Goal: Task Accomplishment & Management: Manage account settings

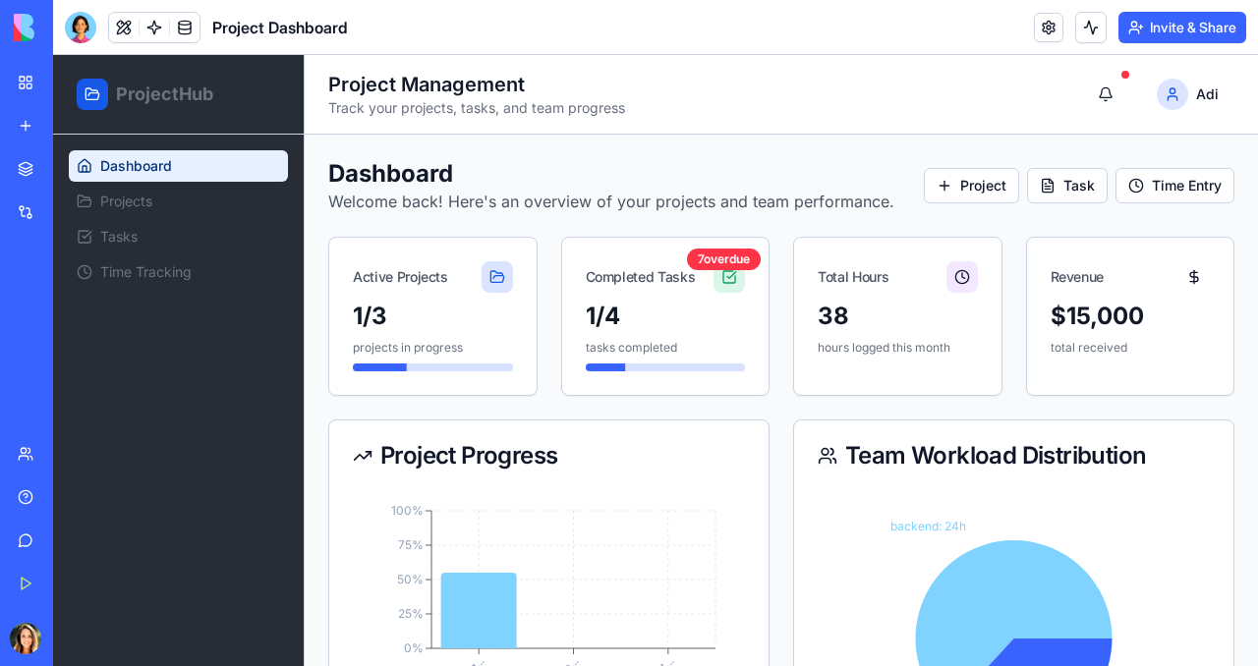
click at [490, 39] on header "Project Dashboard Invite & Share" at bounding box center [655, 27] width 1205 height 55
click at [73, 83] on div "My Workspace" at bounding box center [60, 83] width 26 height 20
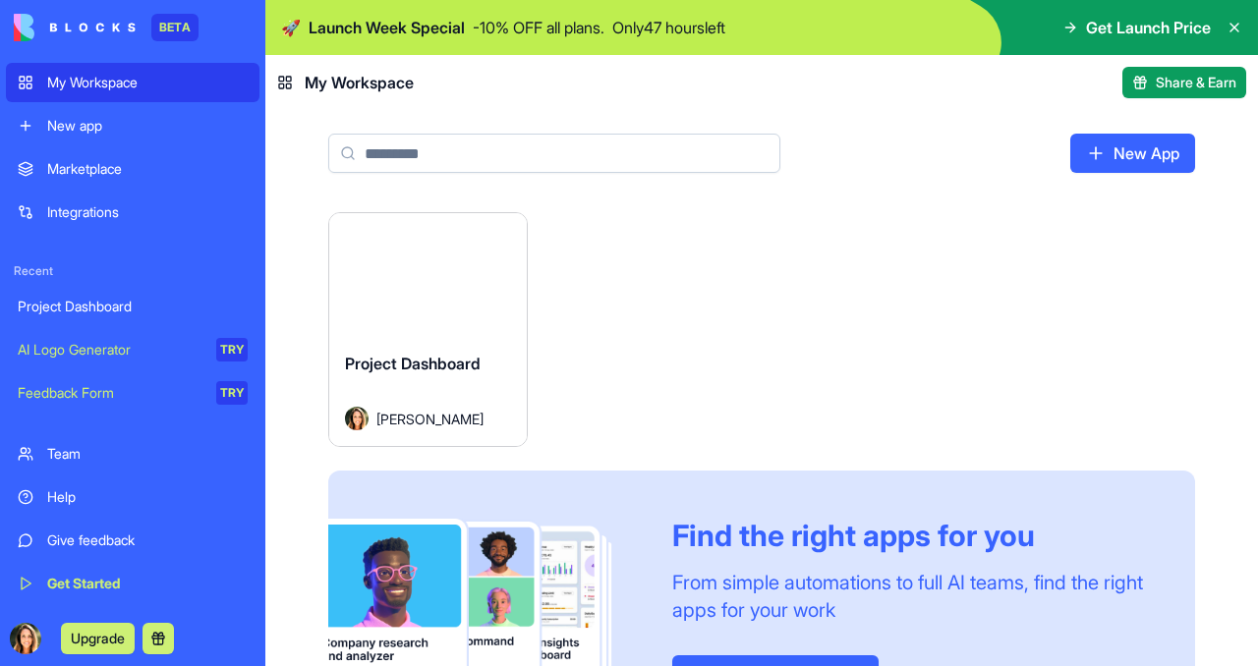
click at [1153, 152] on link "New App" at bounding box center [1132, 153] width 125 height 39
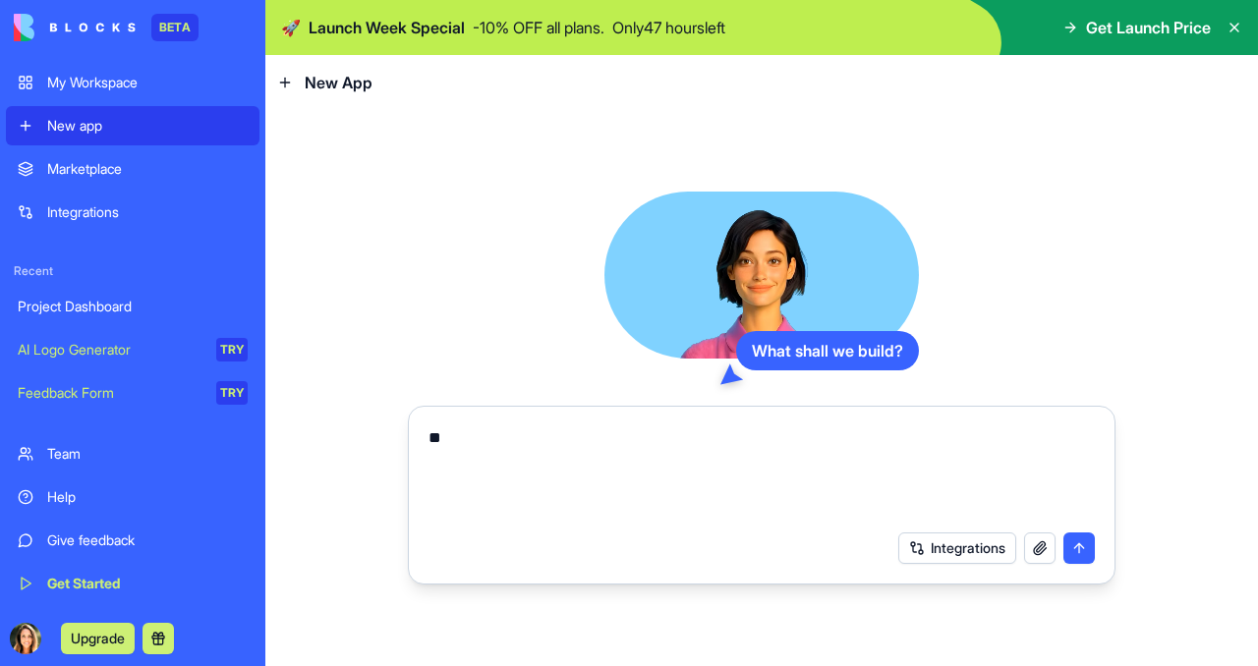
type textarea "*"
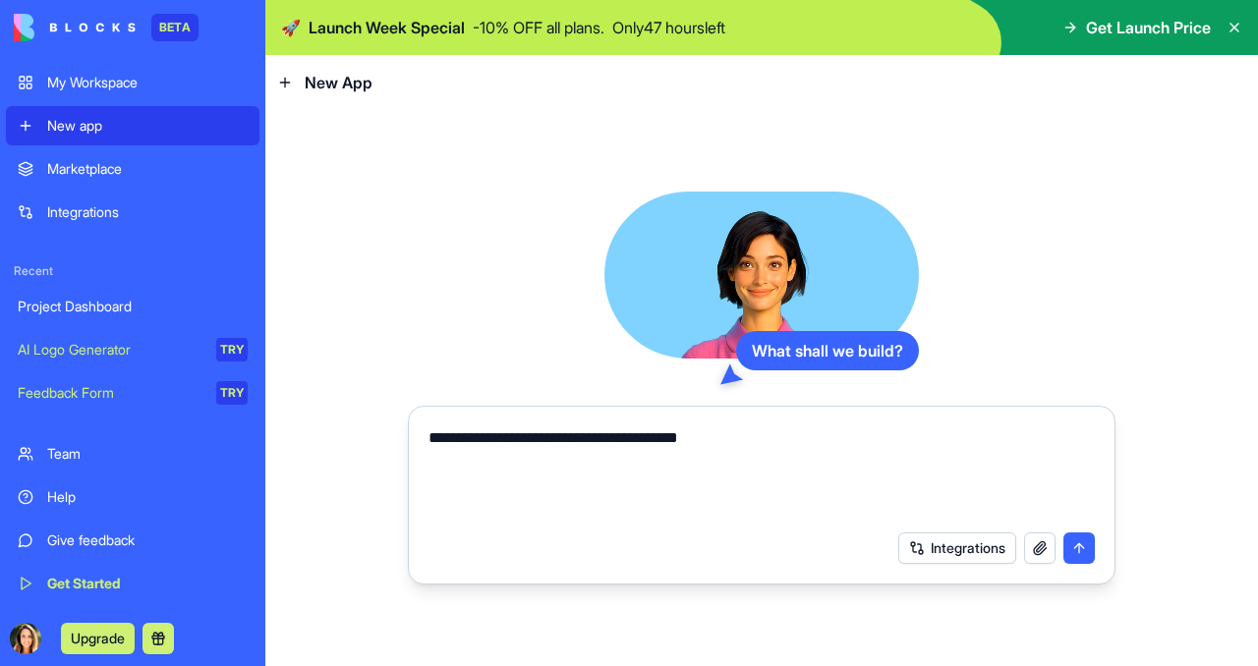
click at [689, 441] on textarea "**********" at bounding box center [761, 473] width 666 height 94
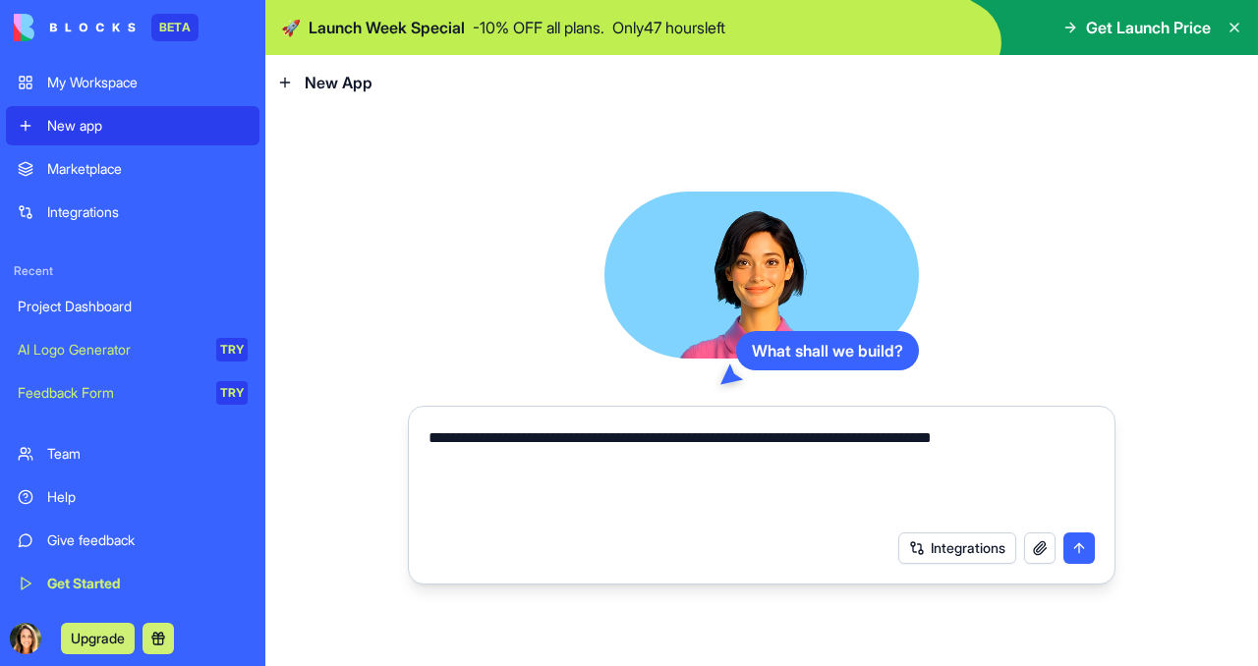
click at [754, 434] on textarea "**********" at bounding box center [761, 473] width 666 height 94
click at [747, 439] on textarea "**********" at bounding box center [761, 473] width 666 height 94
click at [614, 458] on textarea "**********" at bounding box center [761, 473] width 666 height 94
type textarea "**********"
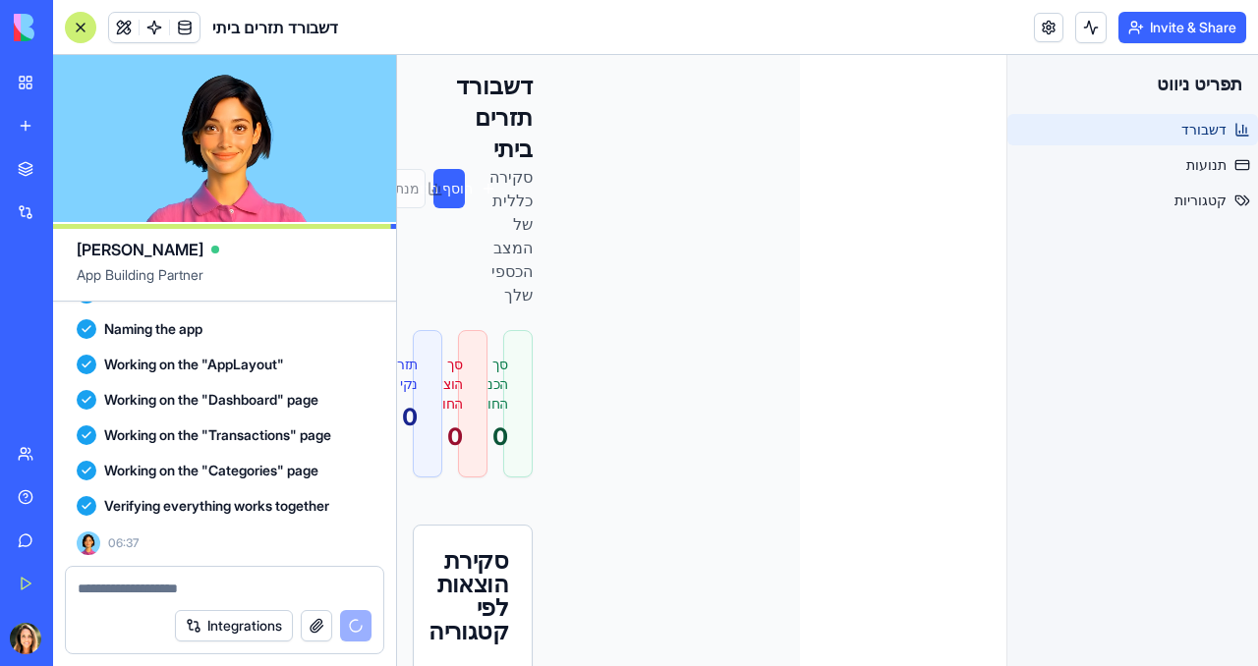
scroll to position [560, 0]
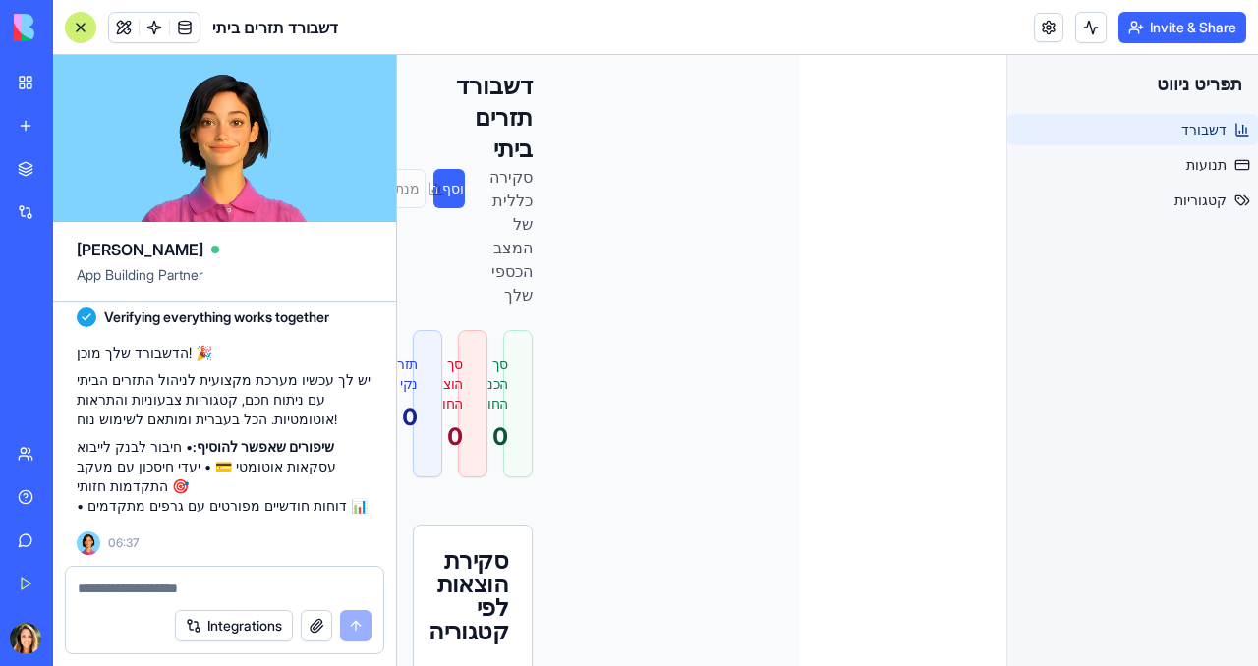
click at [480, 155] on h1 "דשבורד תזרים ביתי" at bounding box center [506, 118] width 52 height 94
click at [1211, 163] on span "תנועות" at bounding box center [1206, 165] width 40 height 20
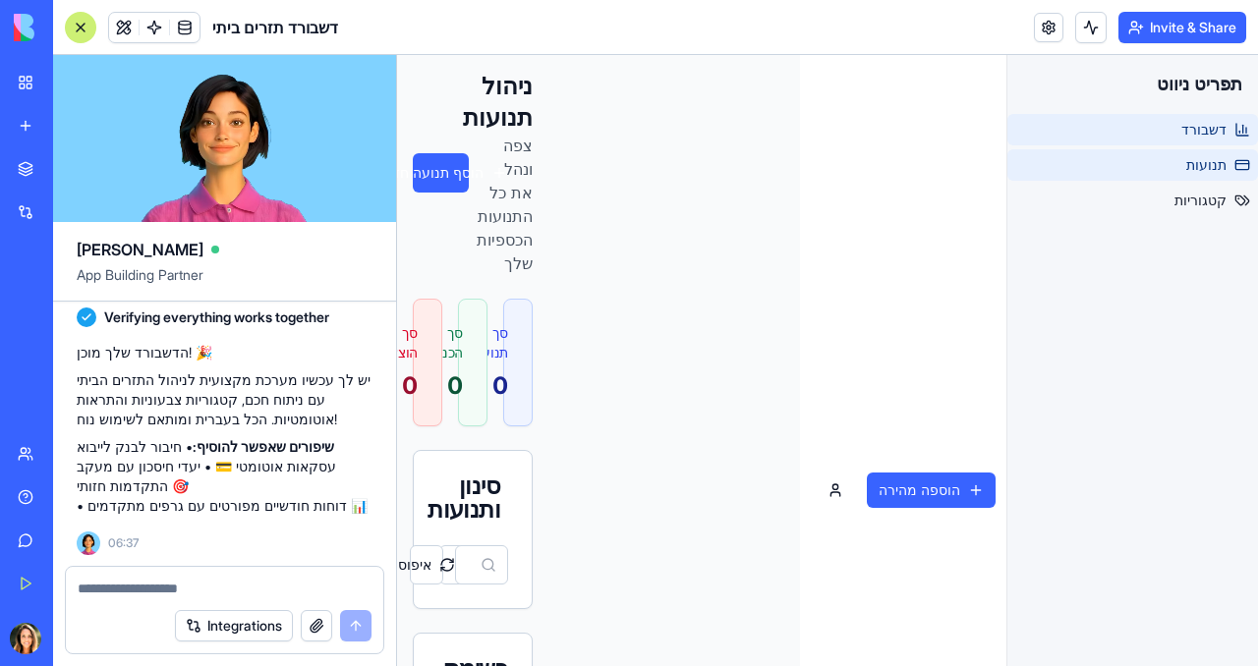
click at [1205, 130] on span "דשבורד" at bounding box center [1203, 130] width 45 height 20
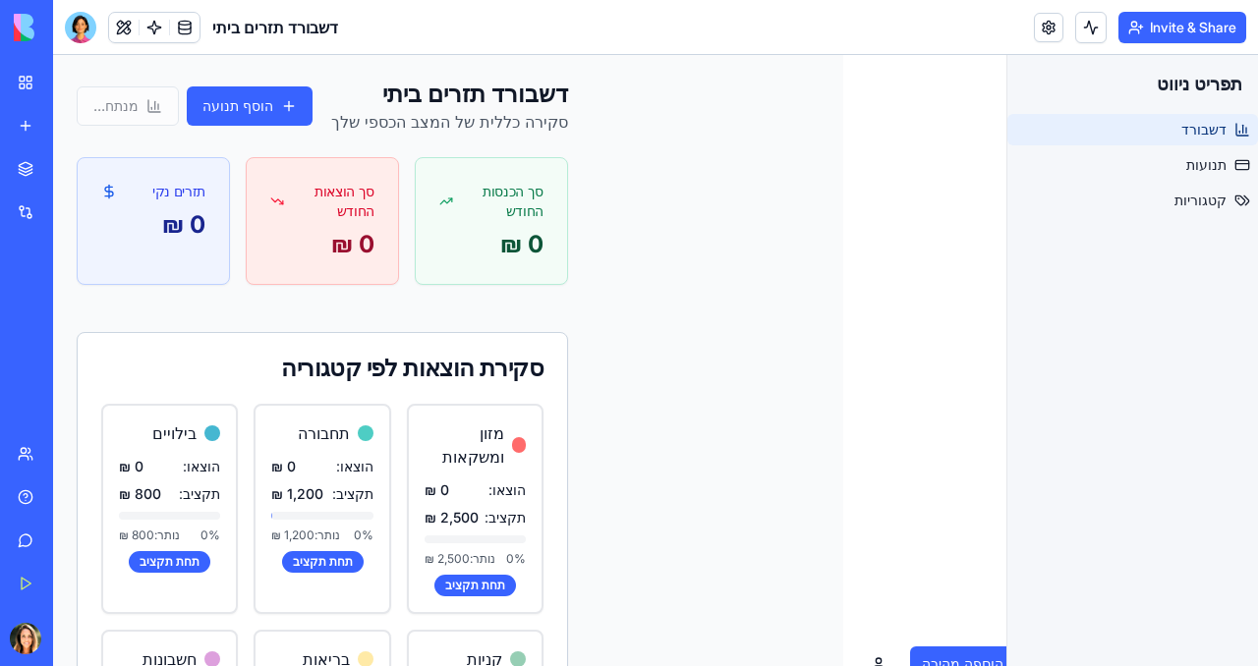
click at [109, 118] on div "הוסף תנועה מנתח..." at bounding box center [195, 105] width 236 height 39
click at [1201, 163] on span "תנועות" at bounding box center [1206, 165] width 40 height 20
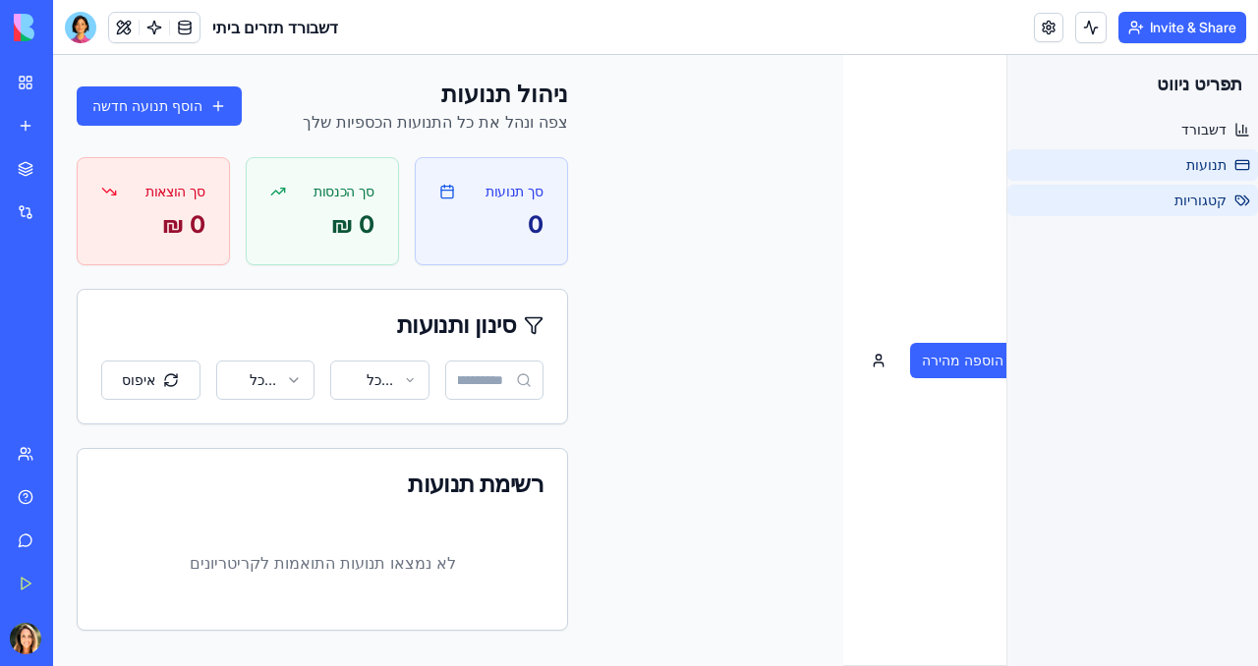
click at [1196, 205] on span "קטגוריות" at bounding box center [1200, 201] width 52 height 20
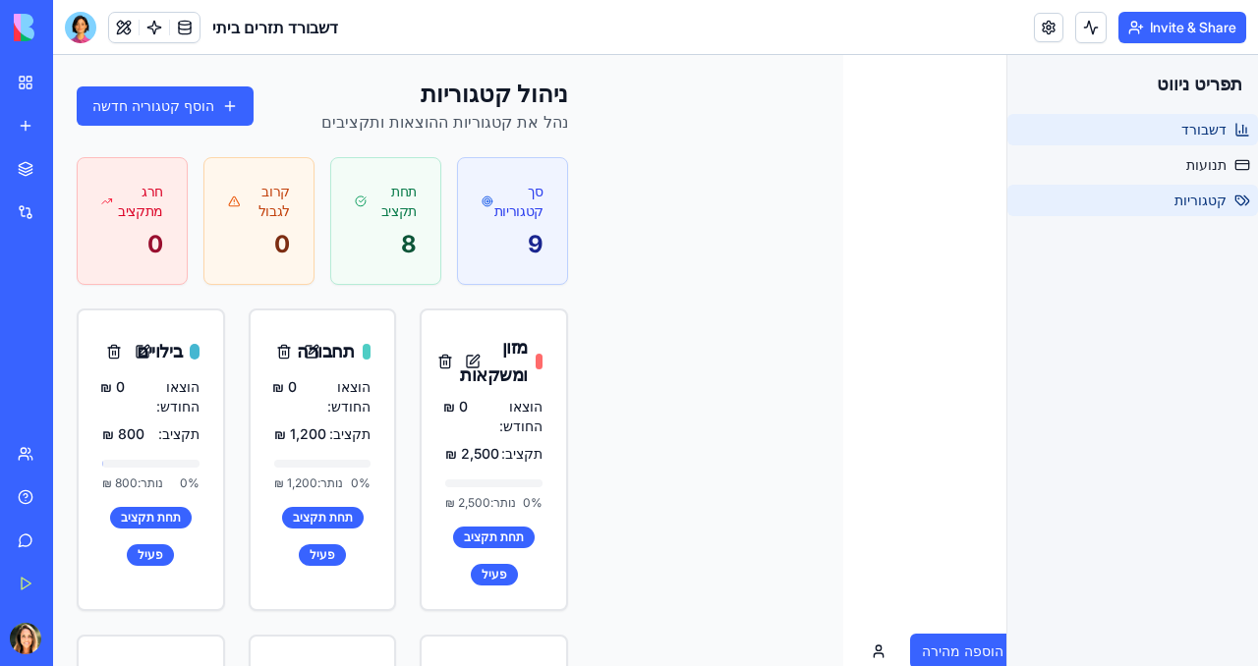
click at [1190, 131] on span "דשבורד" at bounding box center [1203, 130] width 45 height 20
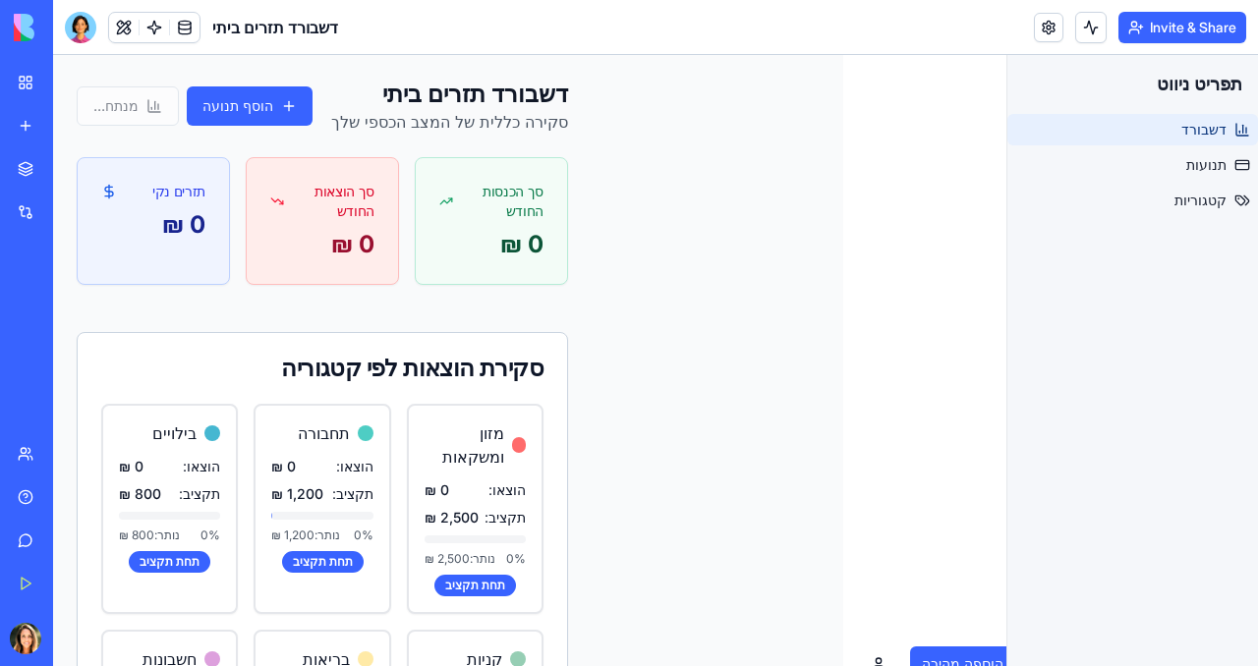
click at [108, 126] on div "הוסף תנועה מנתח..." at bounding box center [195, 105] width 236 height 39
click at [1183, 159] on link "תנועות" at bounding box center [1132, 164] width 251 height 31
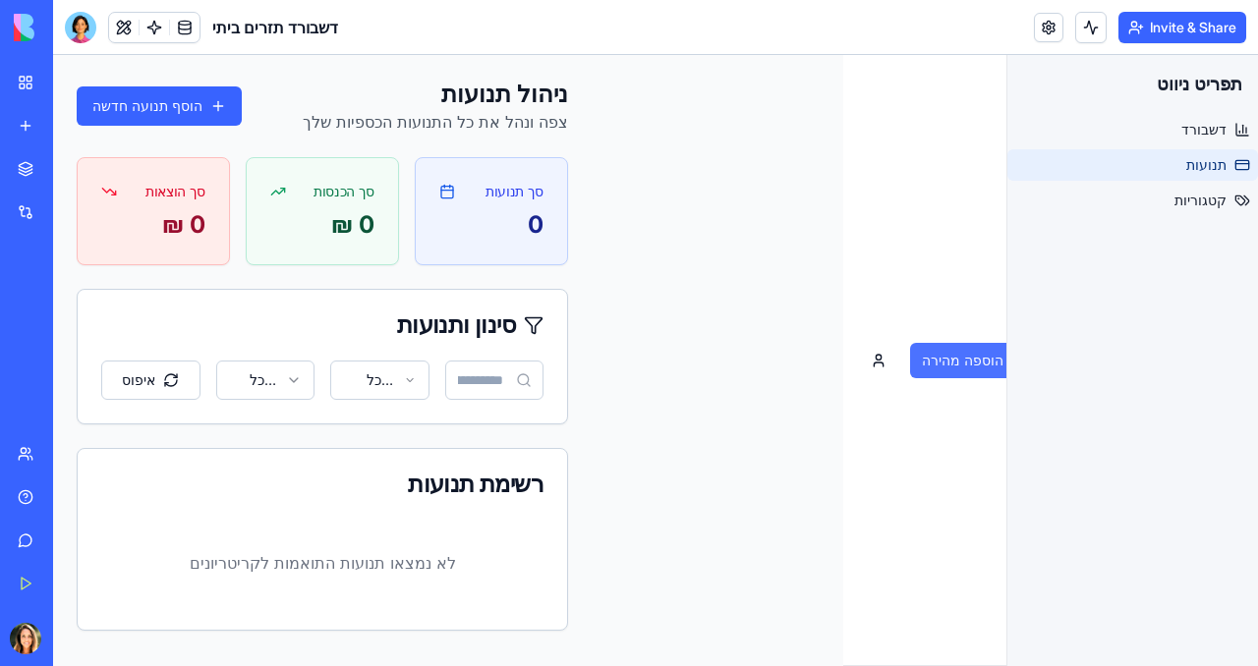
click at [956, 365] on button "הוספה מהירה" at bounding box center [974, 360] width 129 height 35
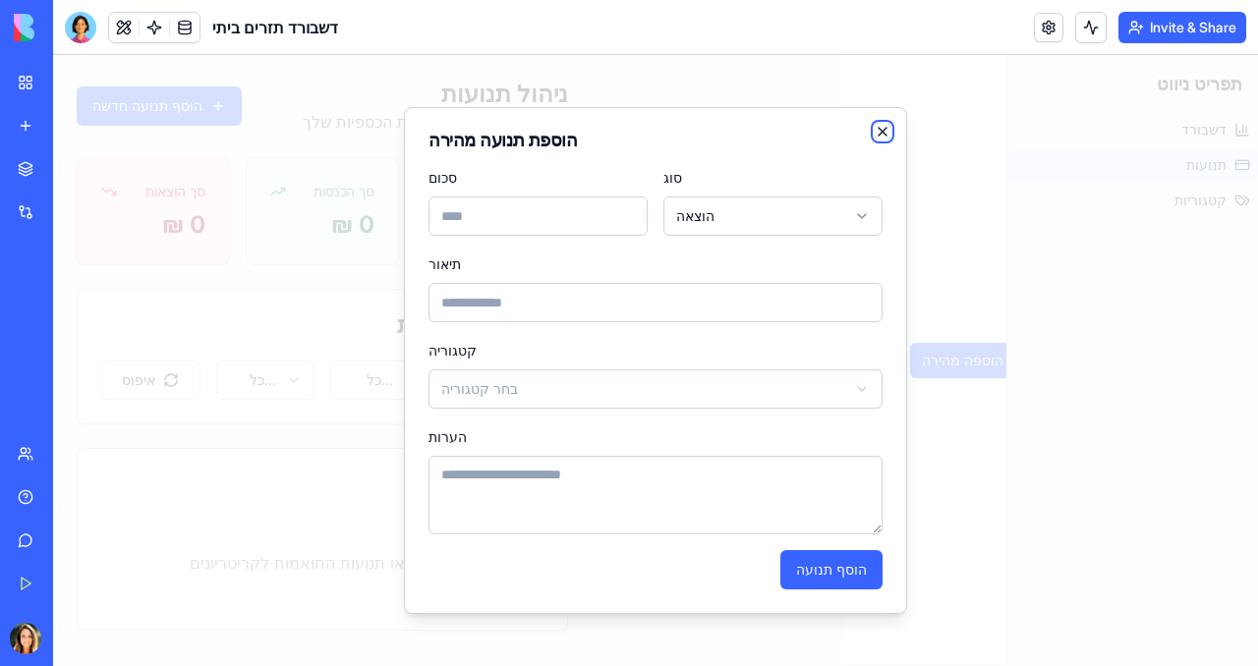
click at [877, 136] on icon "button" at bounding box center [882, 132] width 16 height 16
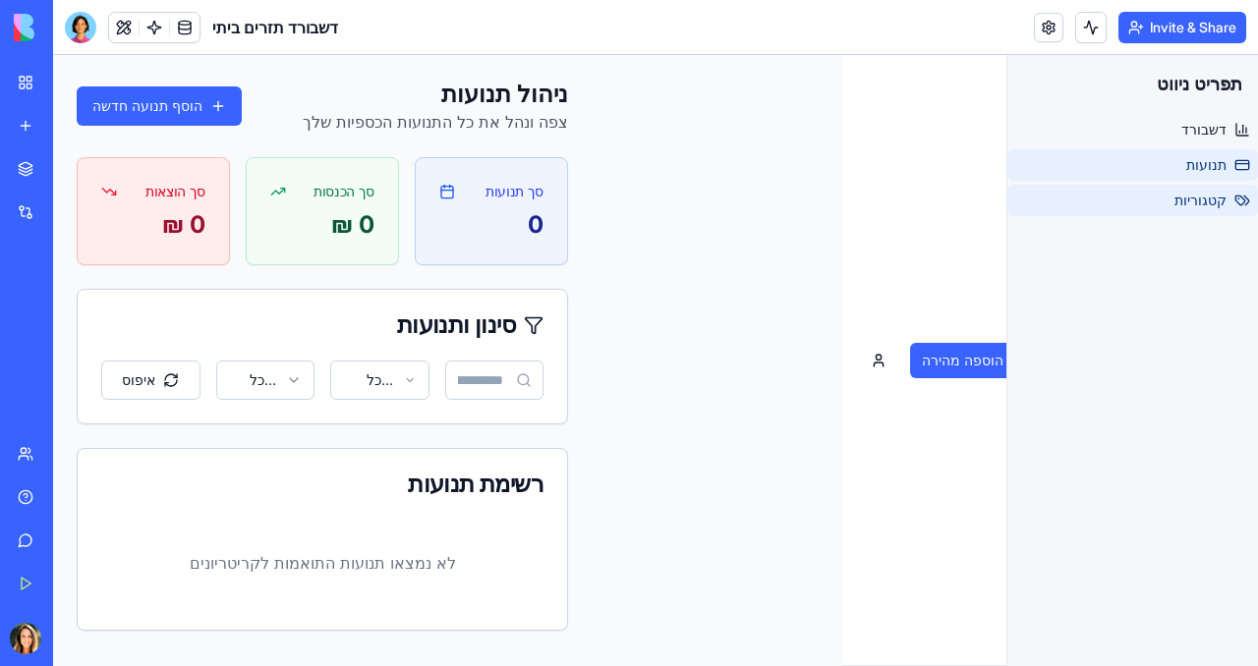
click at [1147, 203] on link "קטגוריות" at bounding box center [1132, 200] width 251 height 31
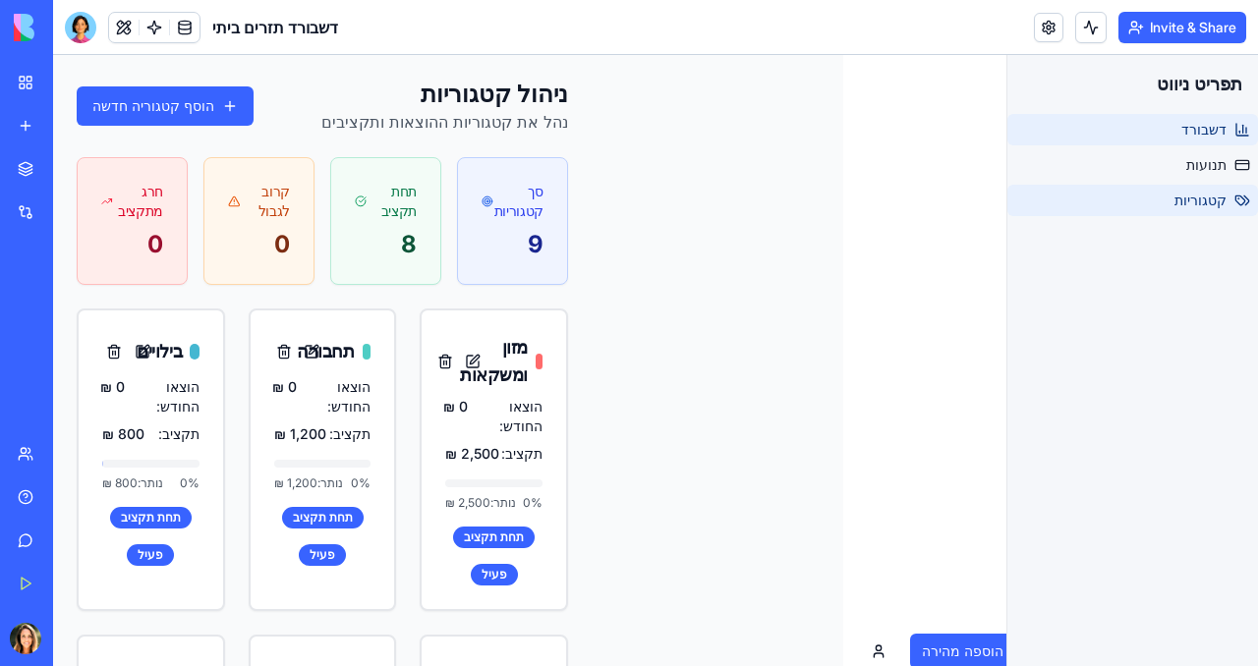
click at [1152, 122] on link "דשבורד" at bounding box center [1132, 129] width 251 height 31
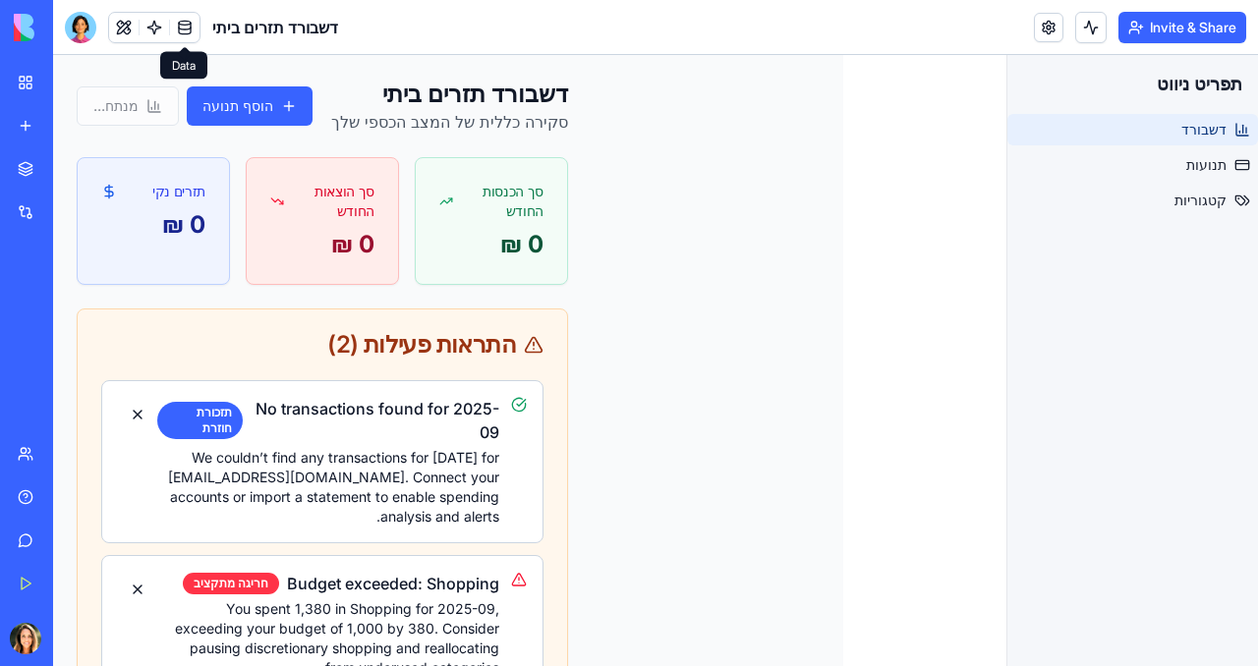
click at [184, 32] on span at bounding box center [184, 27] width 55 height 55
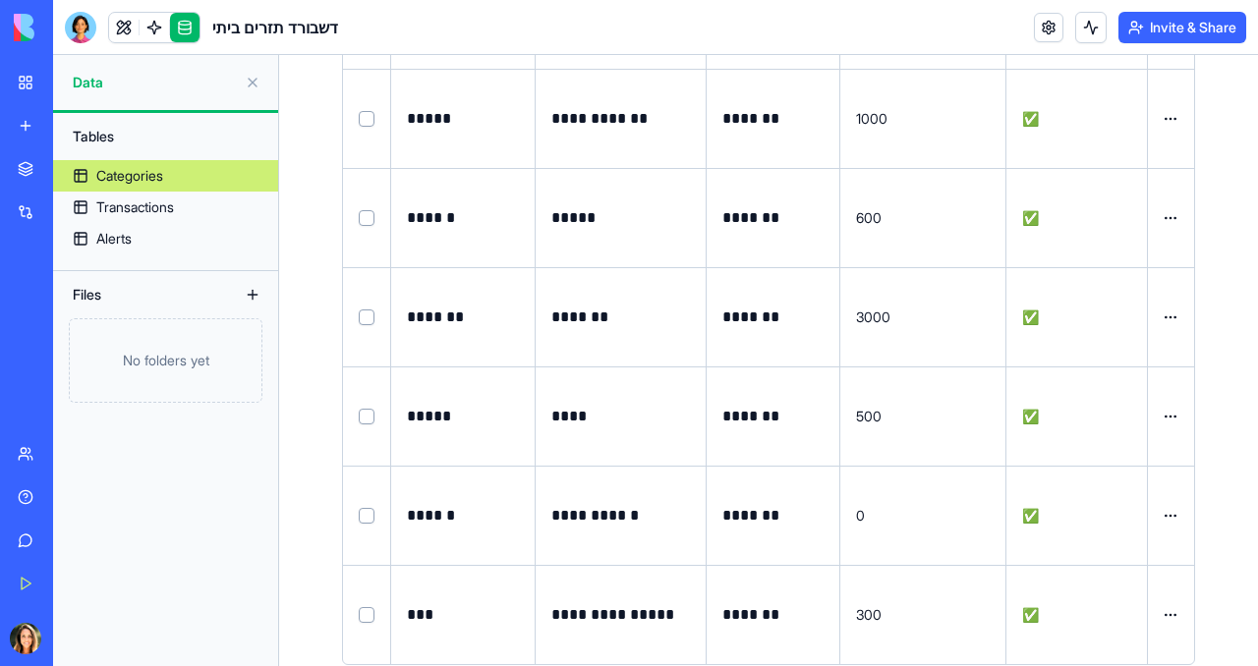
scroll to position [515, 0]
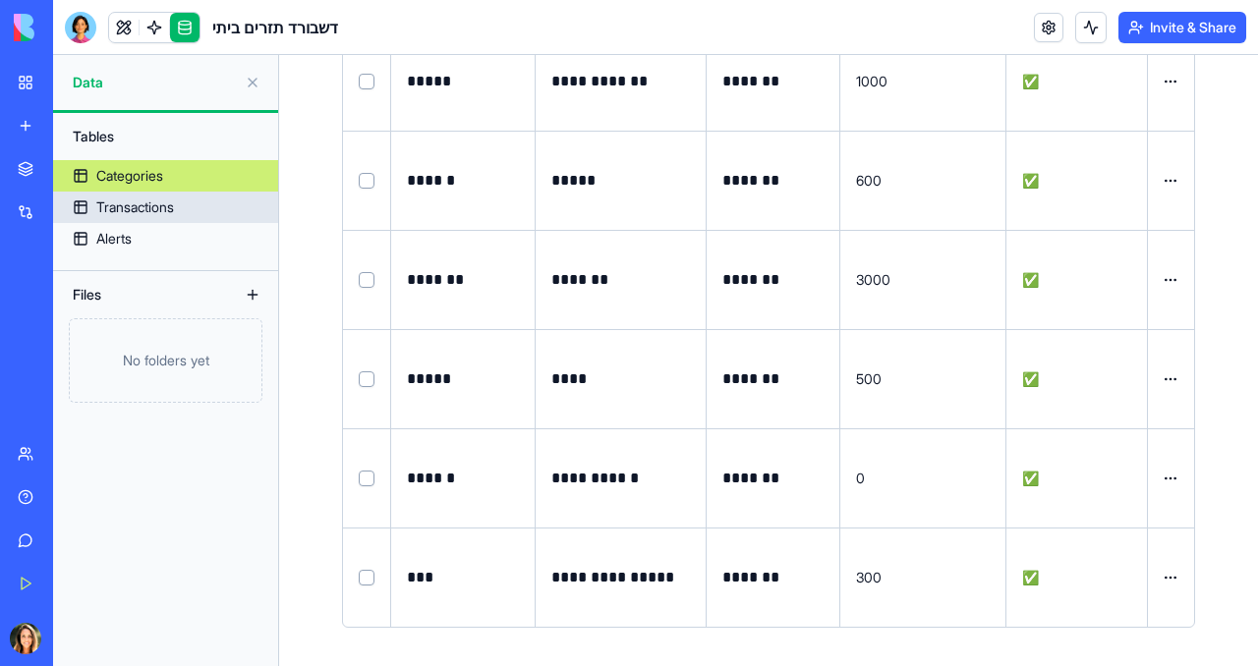
click at [151, 205] on div "Transactions" at bounding box center [135, 207] width 78 height 20
click at [253, 296] on button at bounding box center [252, 294] width 31 height 31
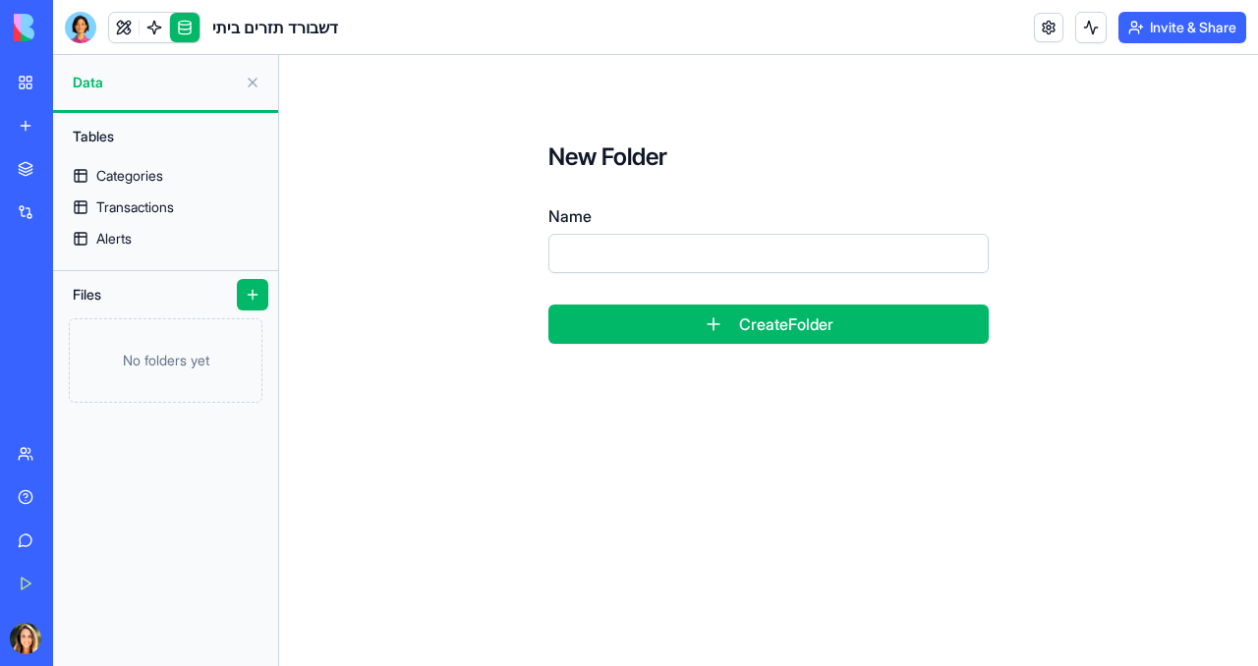
click at [581, 253] on input "Name" at bounding box center [768, 253] width 440 height 39
click at [711, 319] on button "Create Folder" at bounding box center [768, 324] width 440 height 39
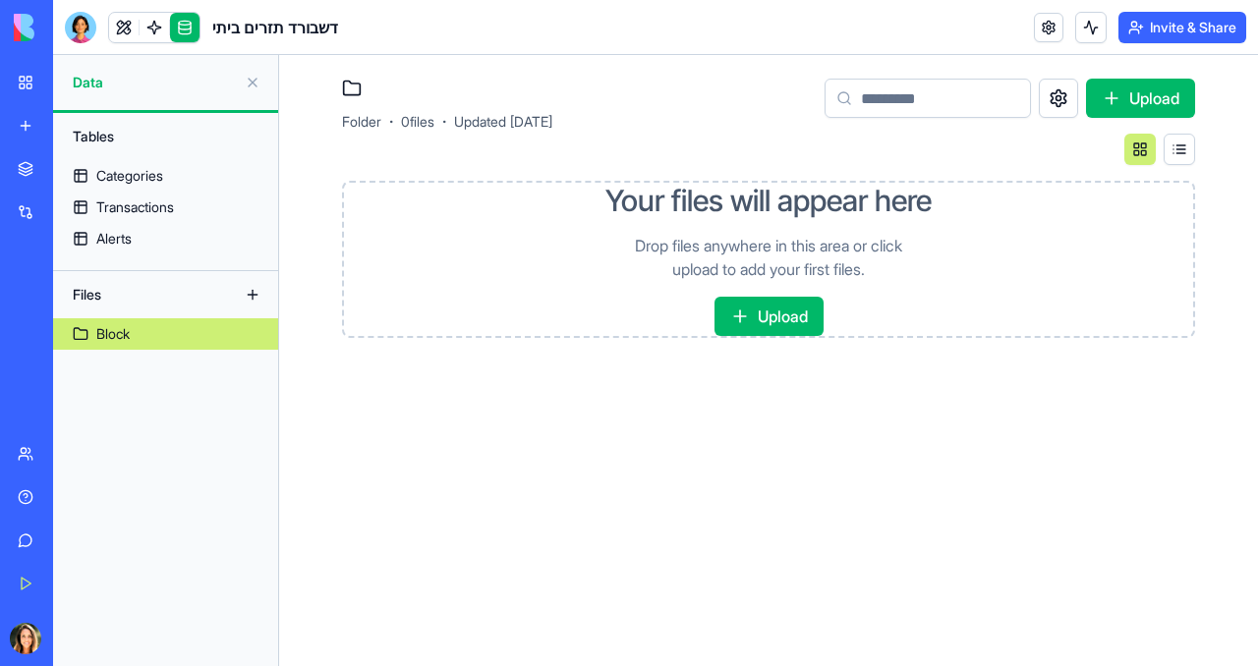
click at [767, 321] on button "Upload" at bounding box center [768, 316] width 109 height 39
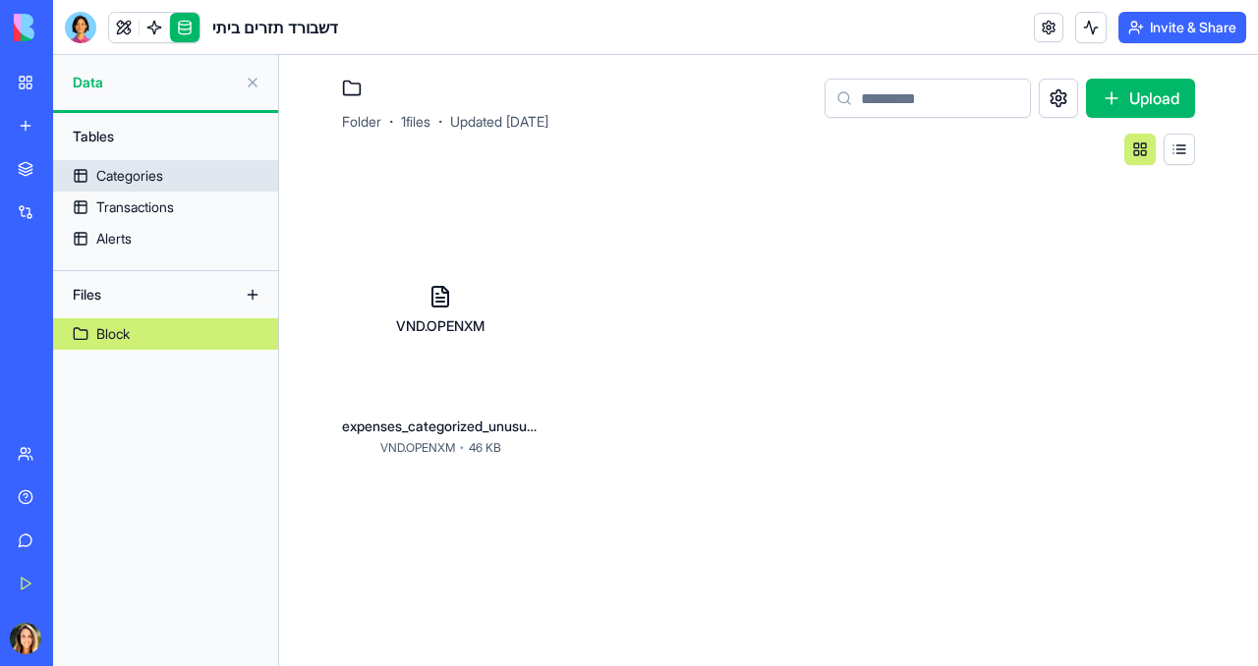
click at [156, 173] on div "Categories" at bounding box center [129, 176] width 67 height 20
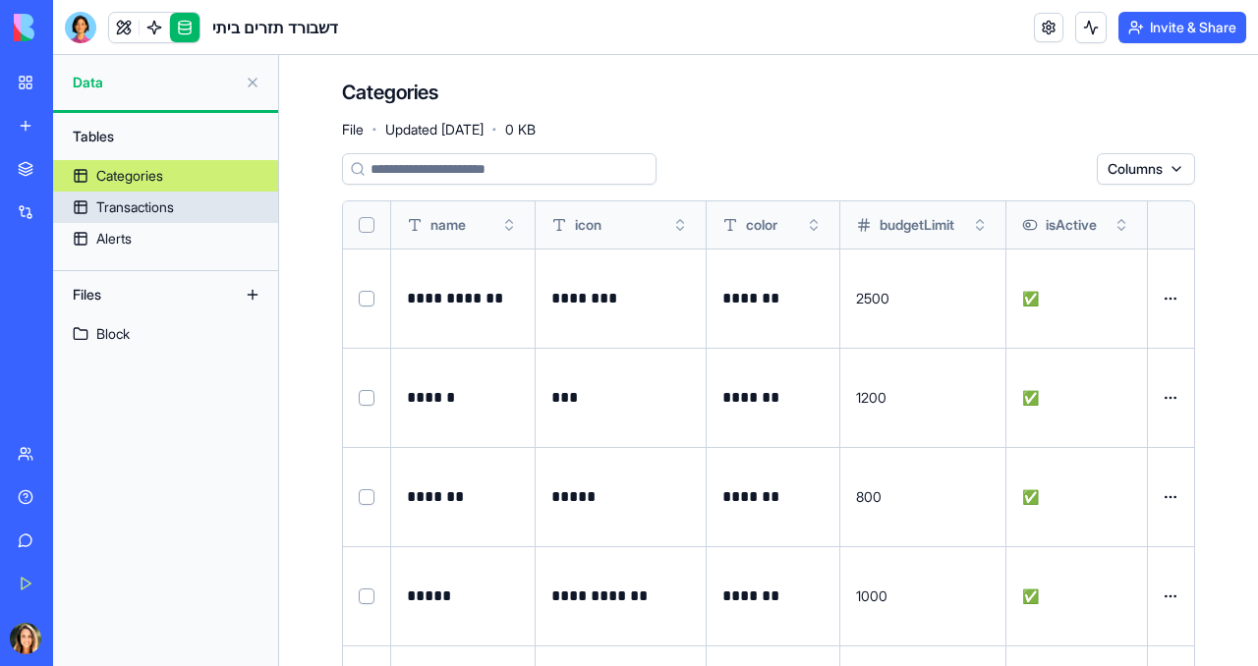
click at [137, 207] on div "Transactions" at bounding box center [135, 207] width 78 height 20
click at [134, 204] on div "Transactions" at bounding box center [135, 207] width 78 height 20
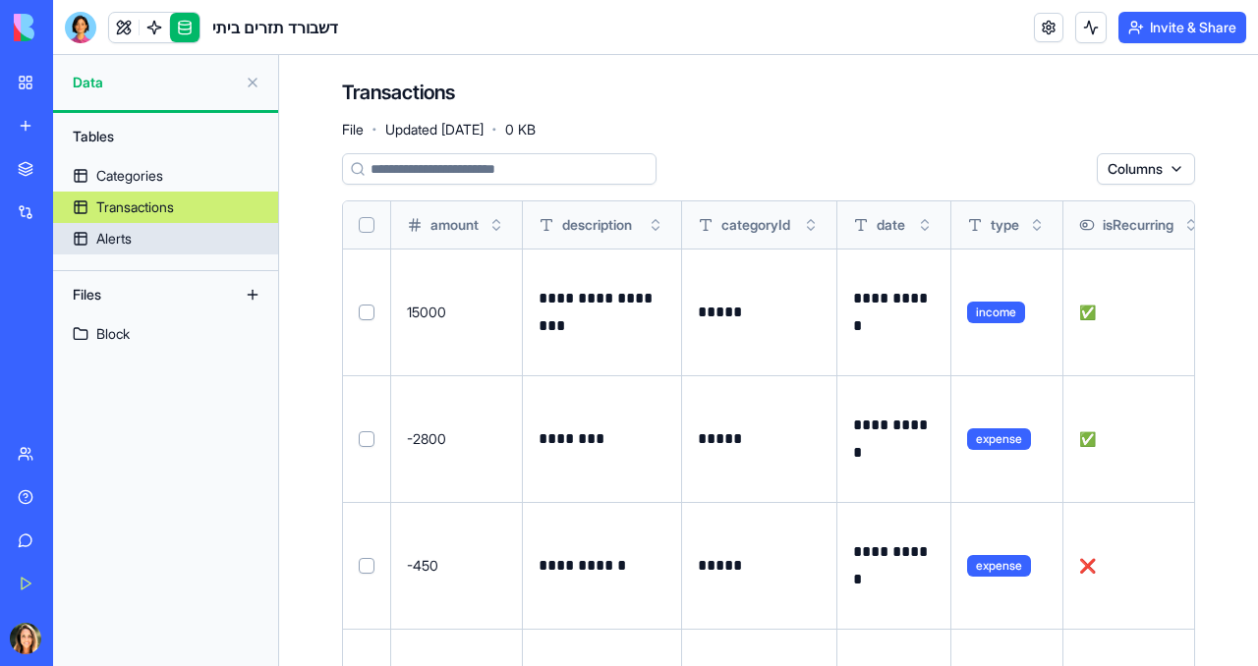
click at [109, 236] on div "Alerts" at bounding box center [113, 239] width 35 height 20
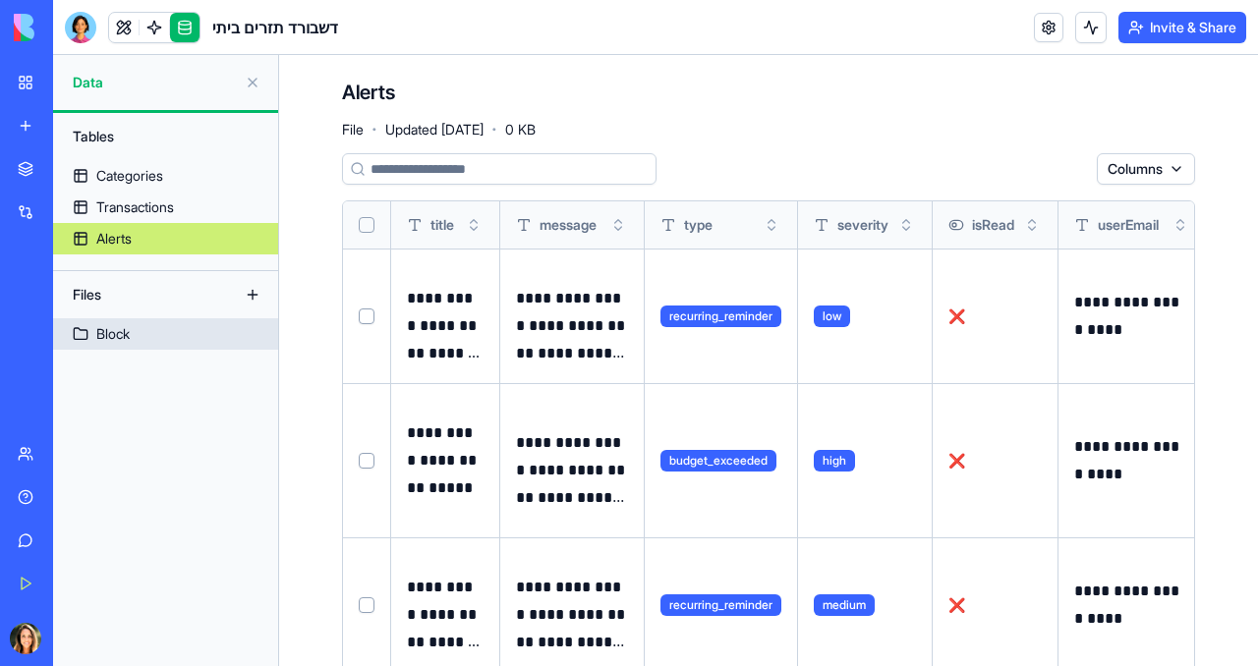
click at [152, 334] on link "Block" at bounding box center [165, 333] width 225 height 31
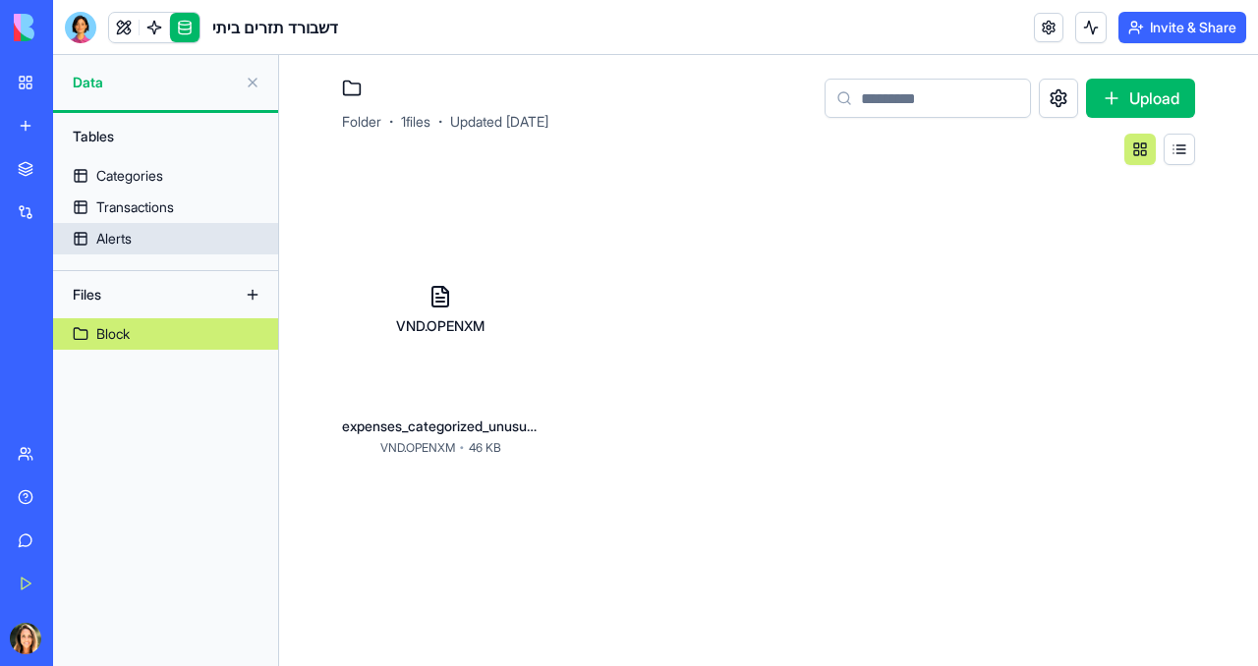
click at [164, 238] on link "Alerts" at bounding box center [165, 238] width 225 height 31
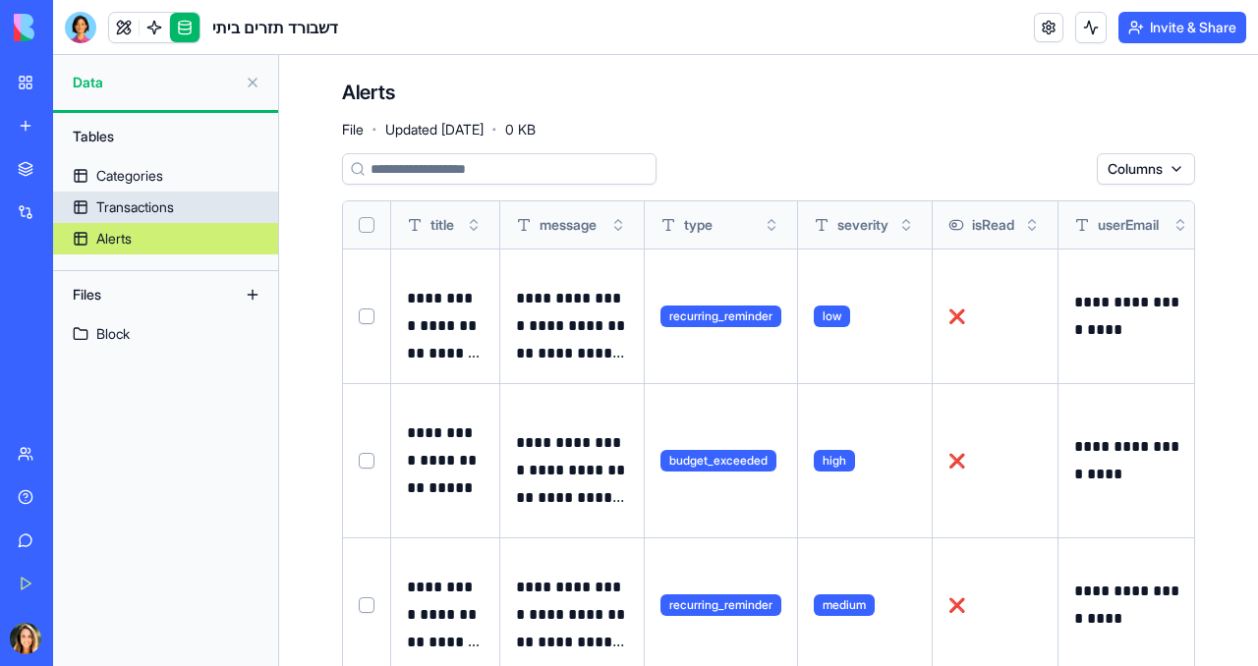
click at [168, 204] on div "Transactions" at bounding box center [135, 207] width 78 height 20
click at [163, 167] on div "Categories" at bounding box center [129, 176] width 67 height 20
click at [253, 81] on button at bounding box center [252, 82] width 31 height 31
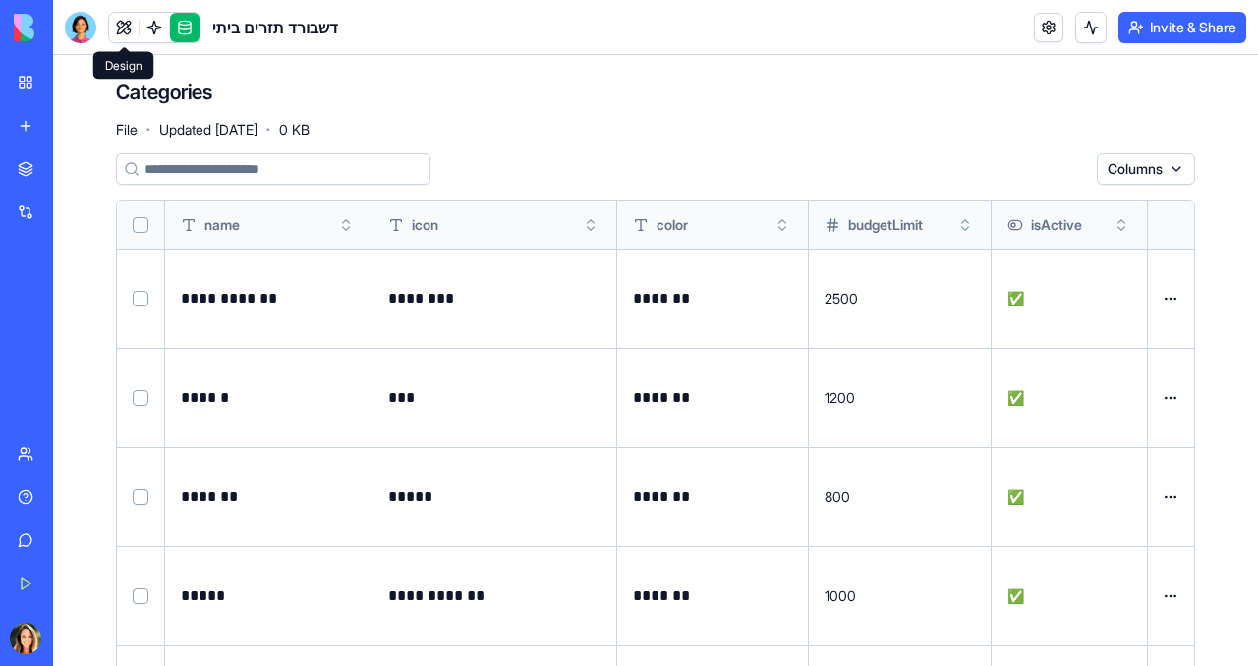
click at [119, 31] on link at bounding box center [123, 27] width 29 height 29
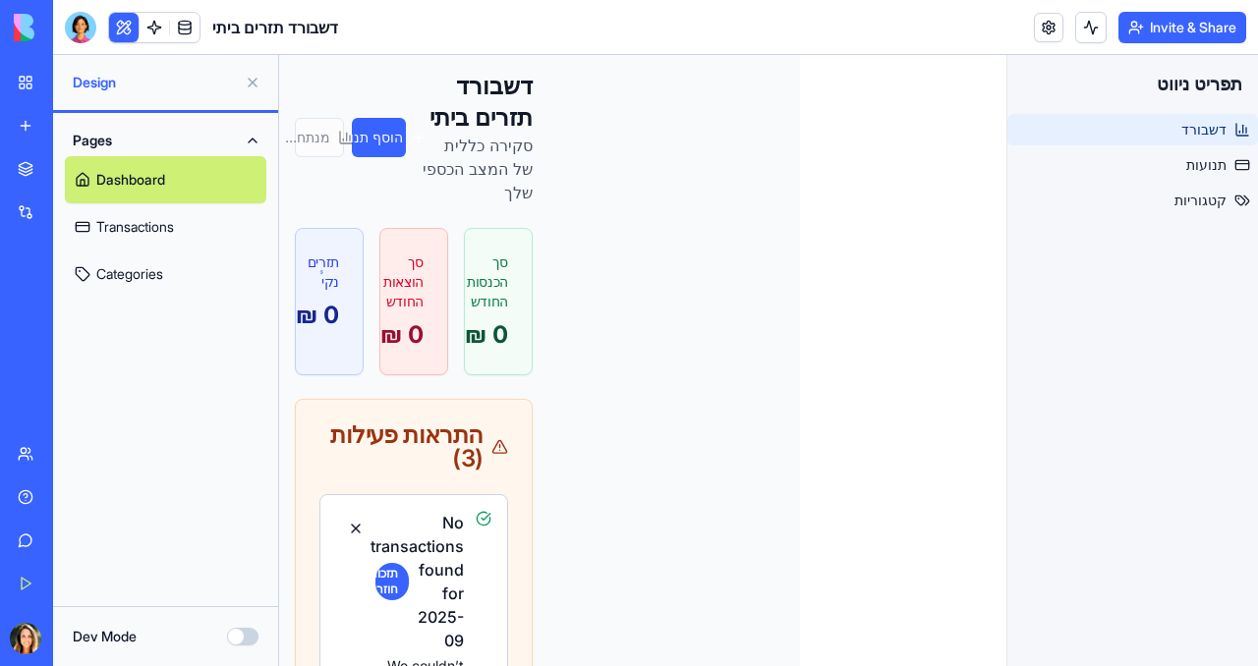
click at [124, 281] on link "Categories" at bounding box center [165, 274] width 201 height 47
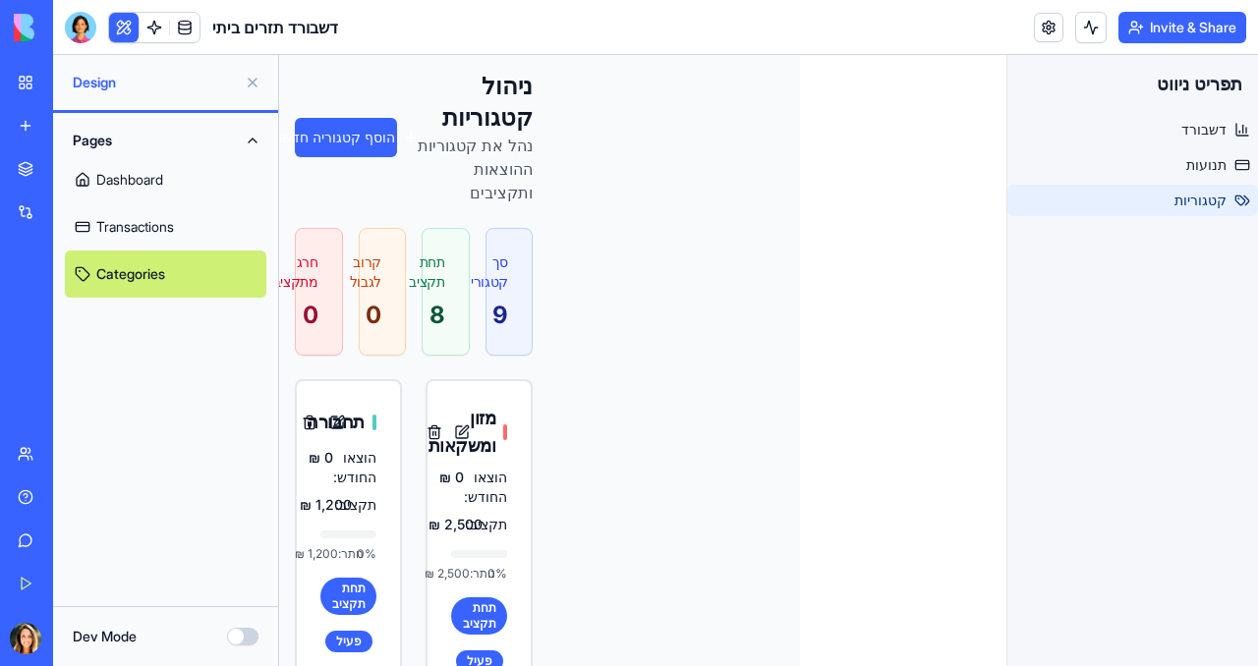
click at [135, 215] on link "Transactions" at bounding box center [165, 226] width 201 height 47
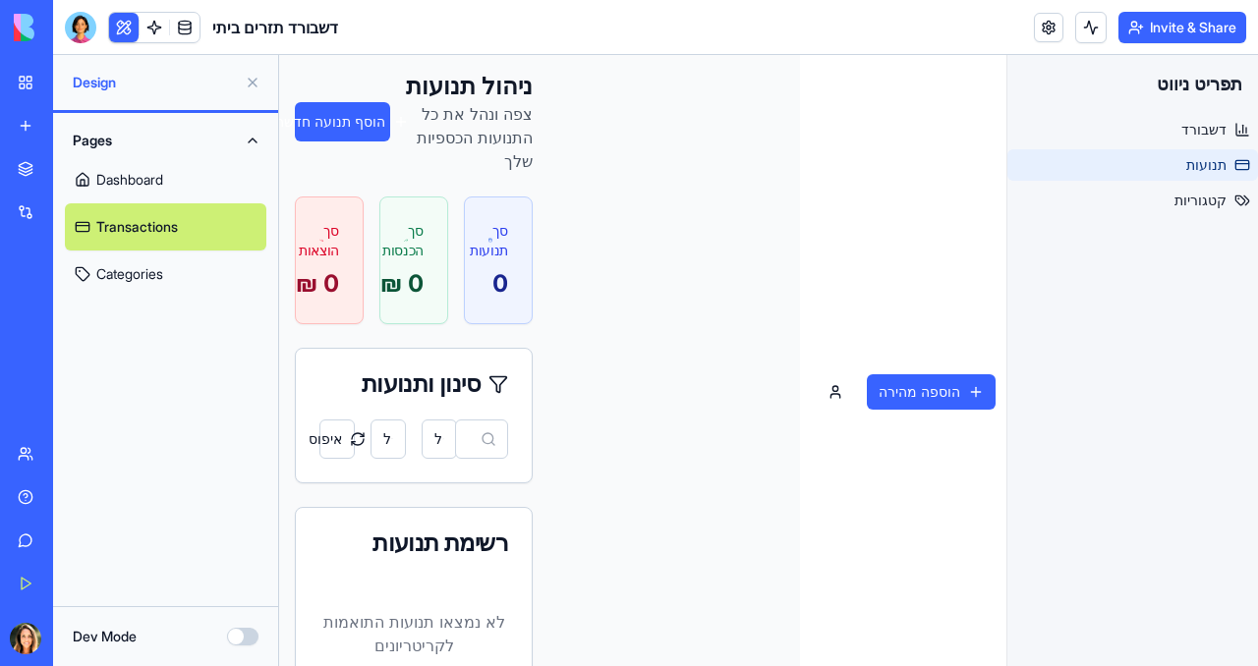
click at [142, 164] on link "Dashboard" at bounding box center [165, 179] width 201 height 47
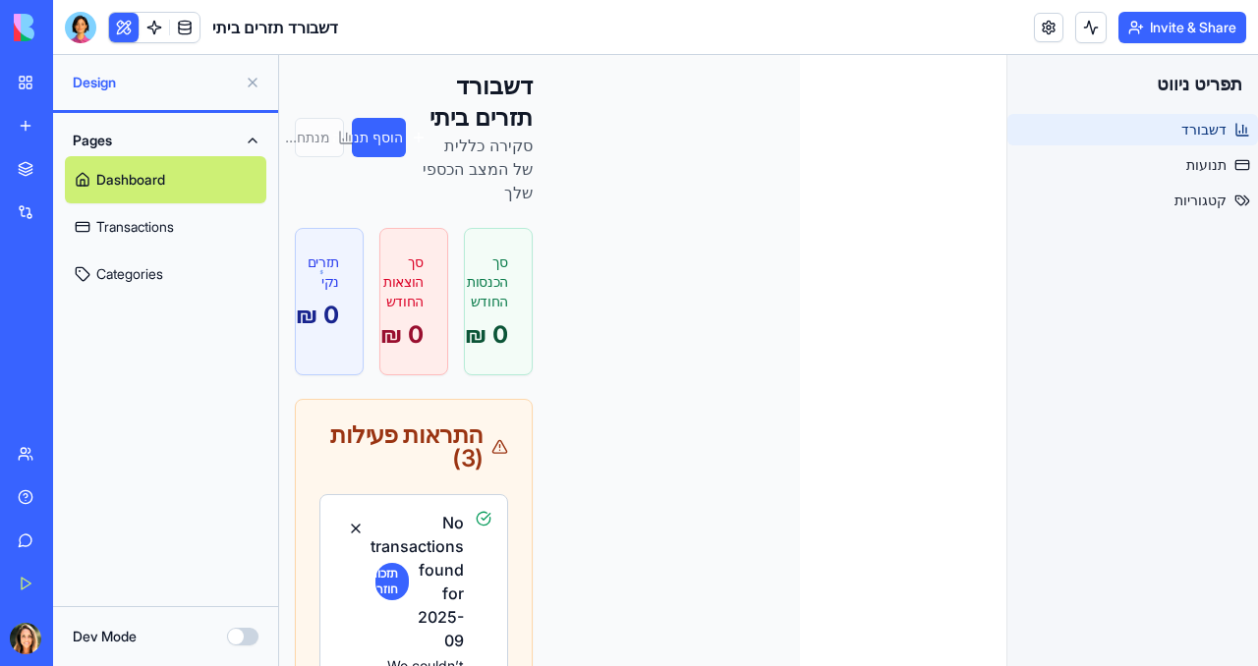
click at [1187, 135] on span "דשבורד" at bounding box center [1203, 130] width 45 height 20
click at [1048, 22] on link at bounding box center [1048, 27] width 29 height 29
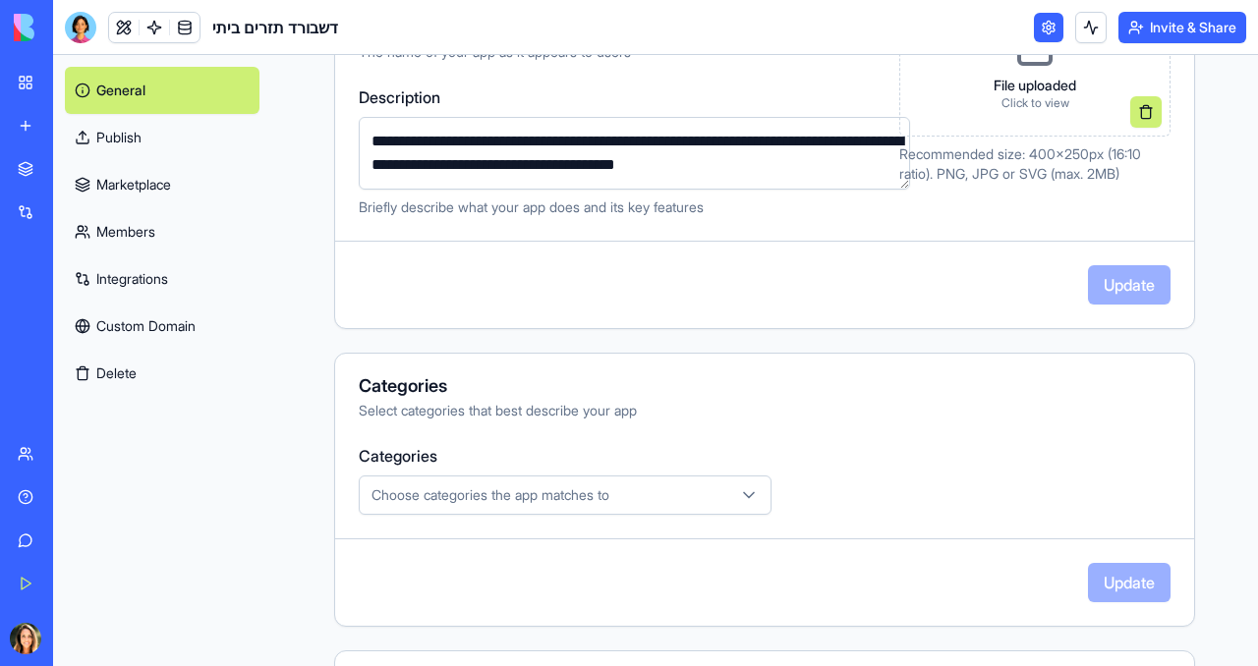
scroll to position [355, 0]
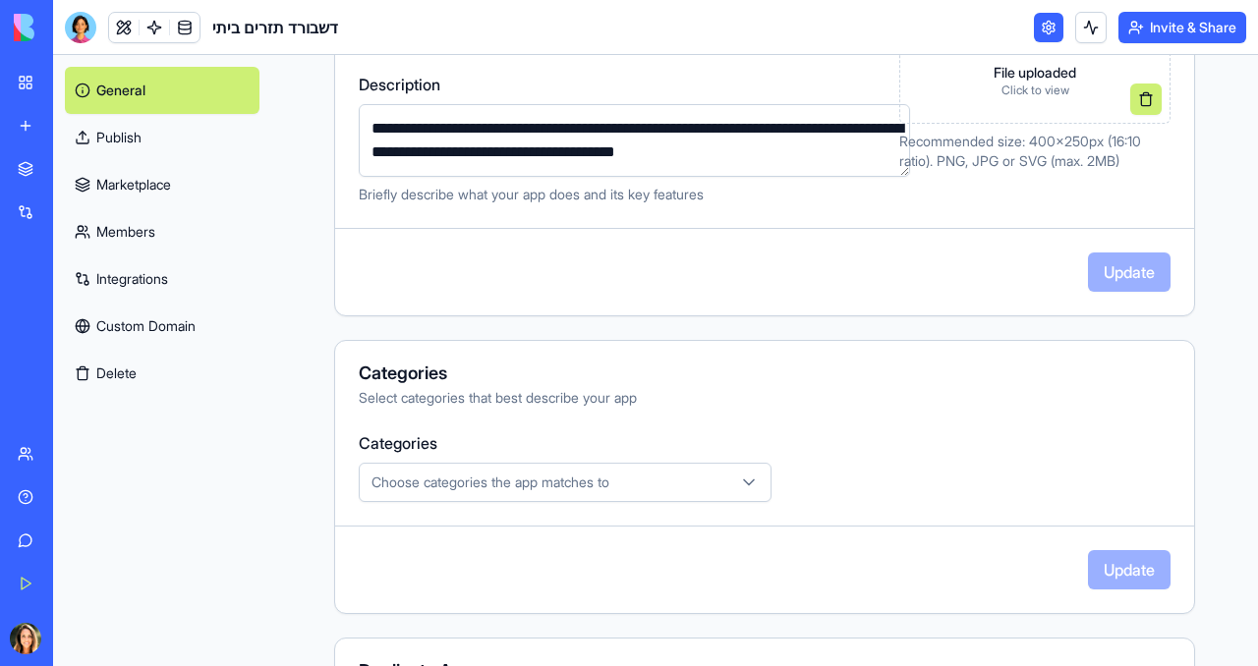
click at [554, 486] on span "Choose categories the app matches to" at bounding box center [490, 483] width 238 height 20
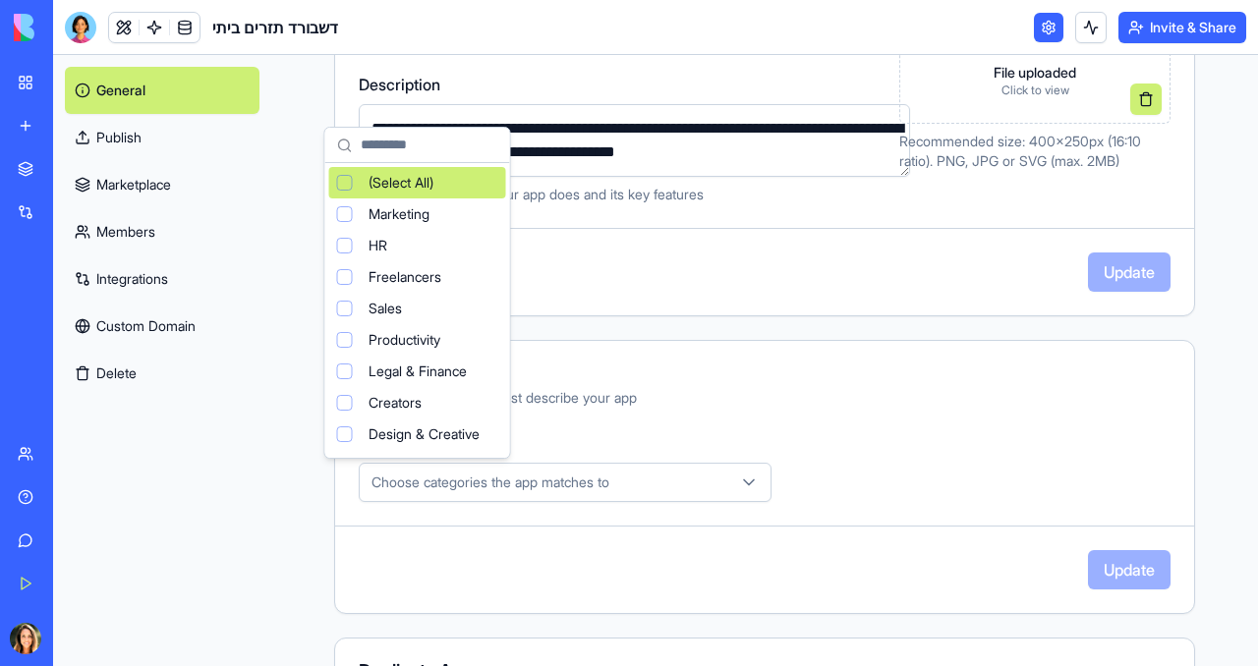
click at [555, 486] on html "**********" at bounding box center [629, 333] width 1258 height 666
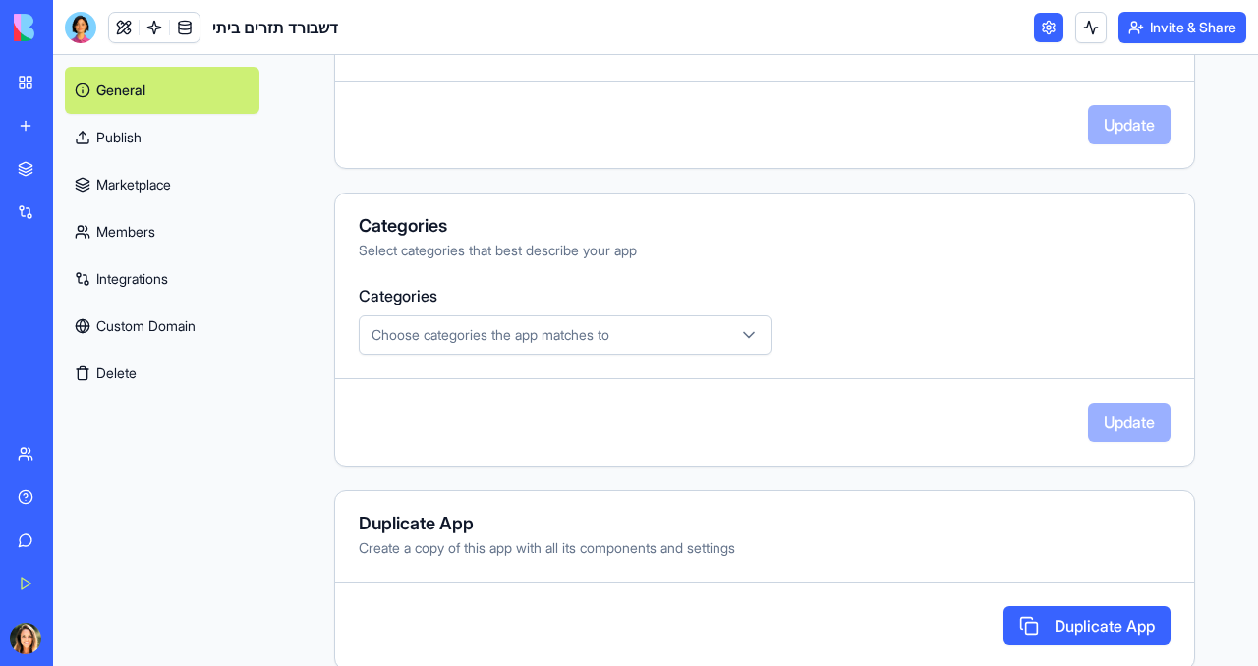
scroll to position [530, 0]
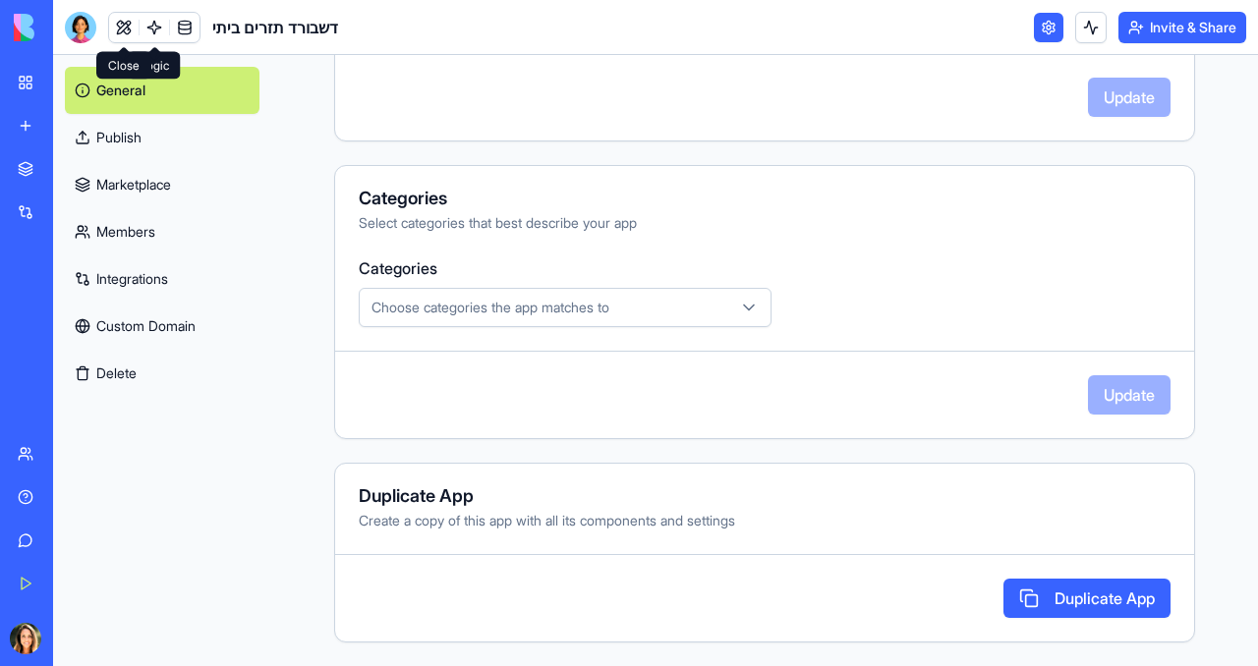
click at [135, 25] on link at bounding box center [123, 27] width 29 height 29
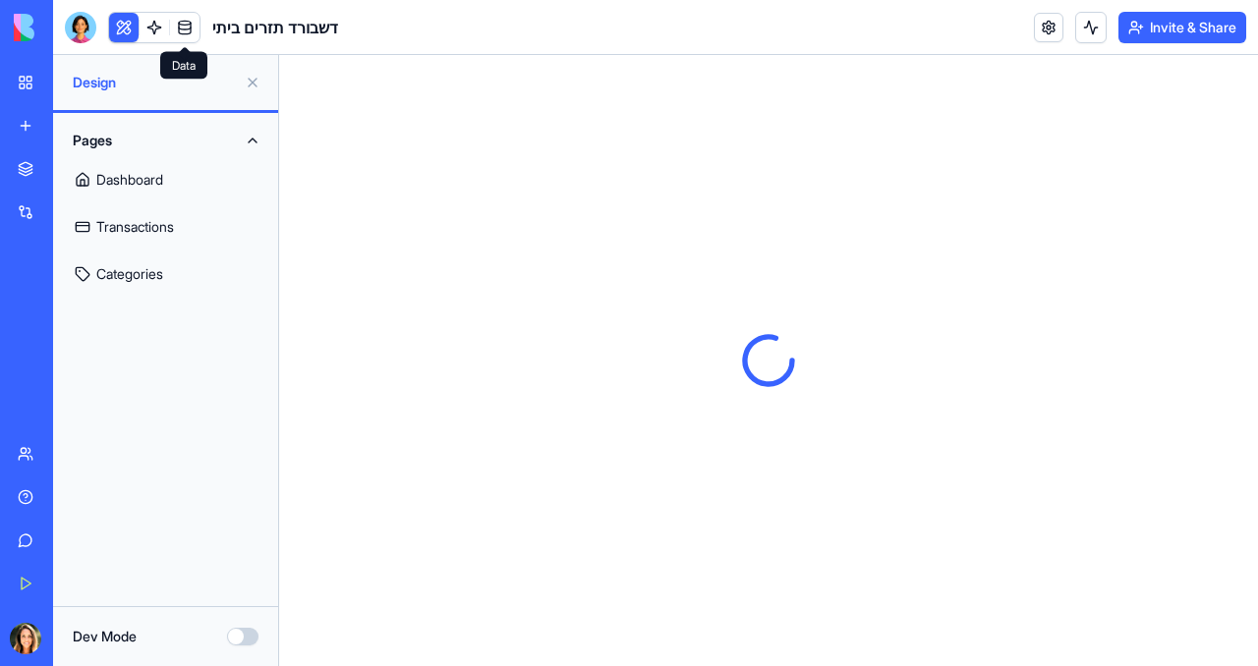
click at [186, 28] on link at bounding box center [184, 27] width 29 height 29
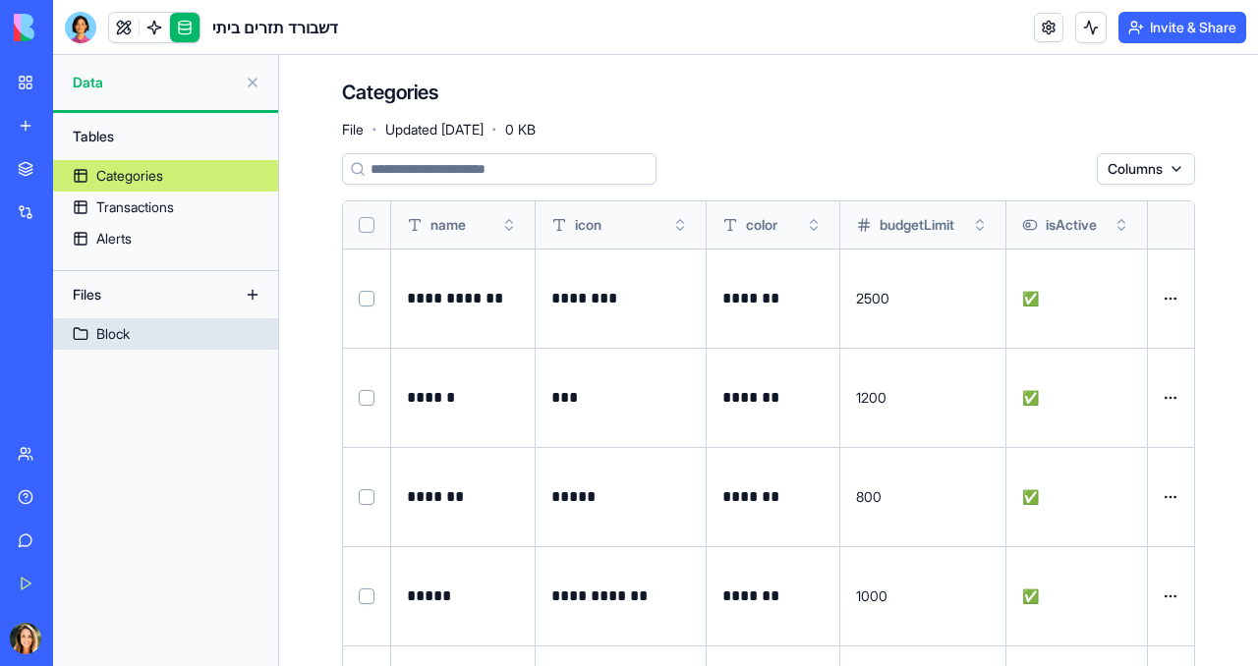
click at [124, 337] on div "Block" at bounding box center [112, 334] width 33 height 20
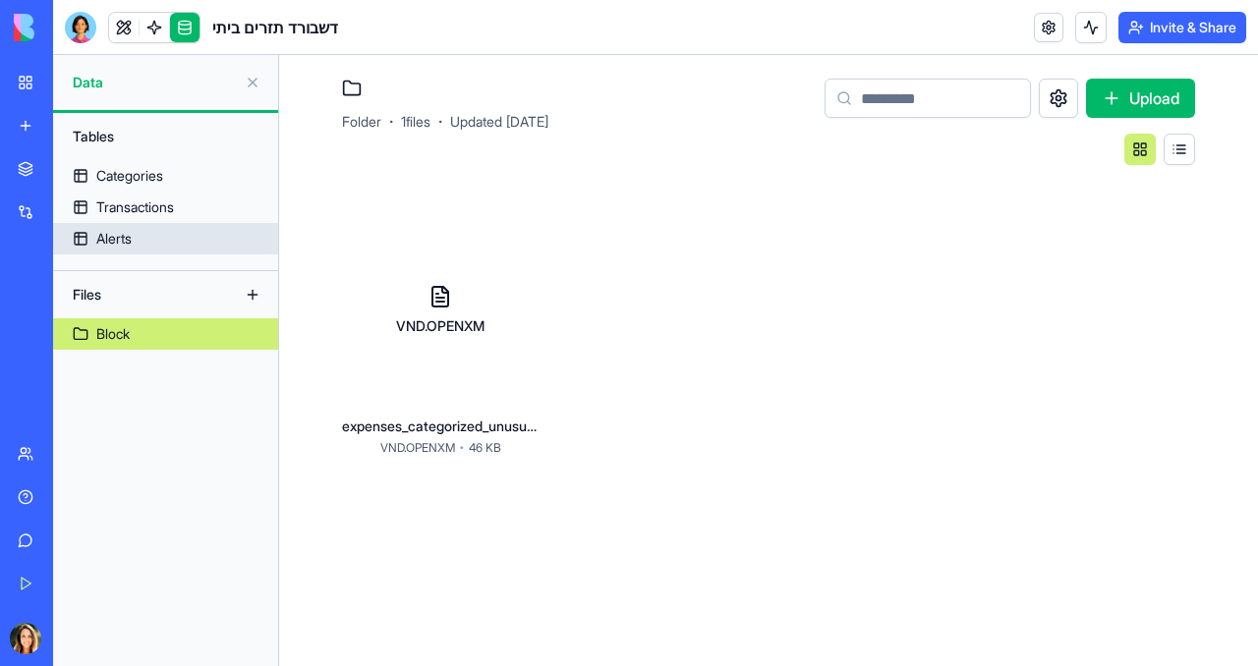
click at [135, 242] on link "Alerts" at bounding box center [165, 238] width 225 height 31
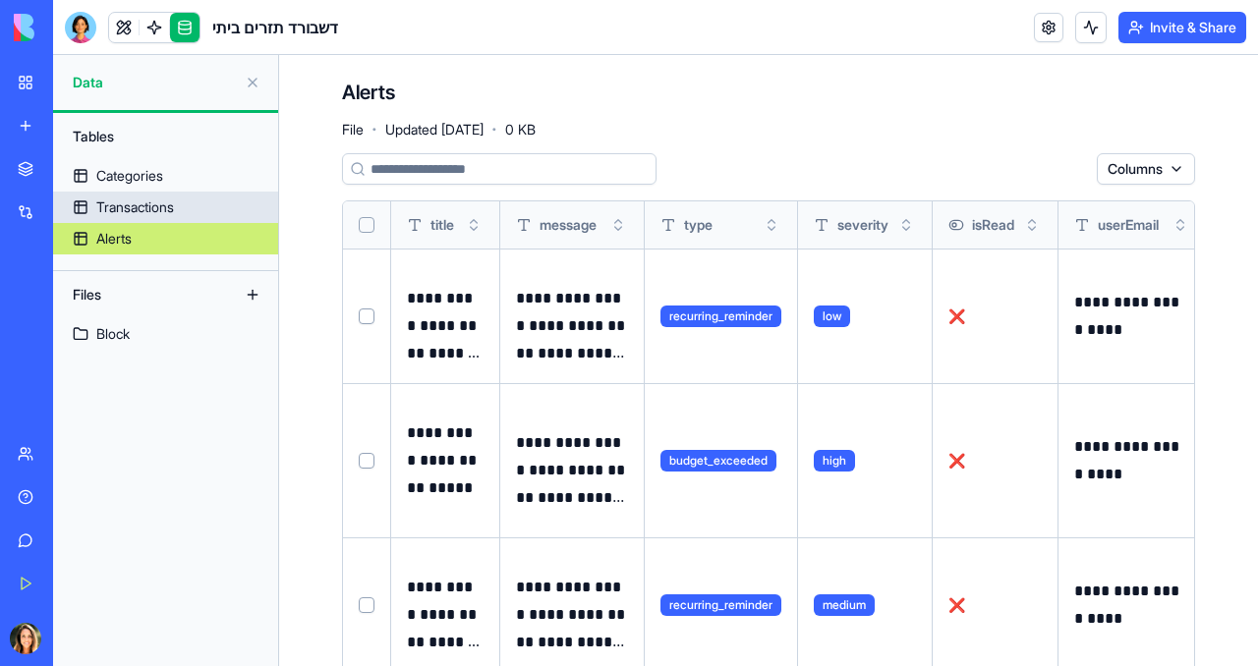
click at [141, 203] on div "Transactions" at bounding box center [135, 207] width 78 height 20
click at [140, 174] on div "Categories" at bounding box center [129, 176] width 67 height 20
click at [160, 15] on link at bounding box center [154, 27] width 29 height 29
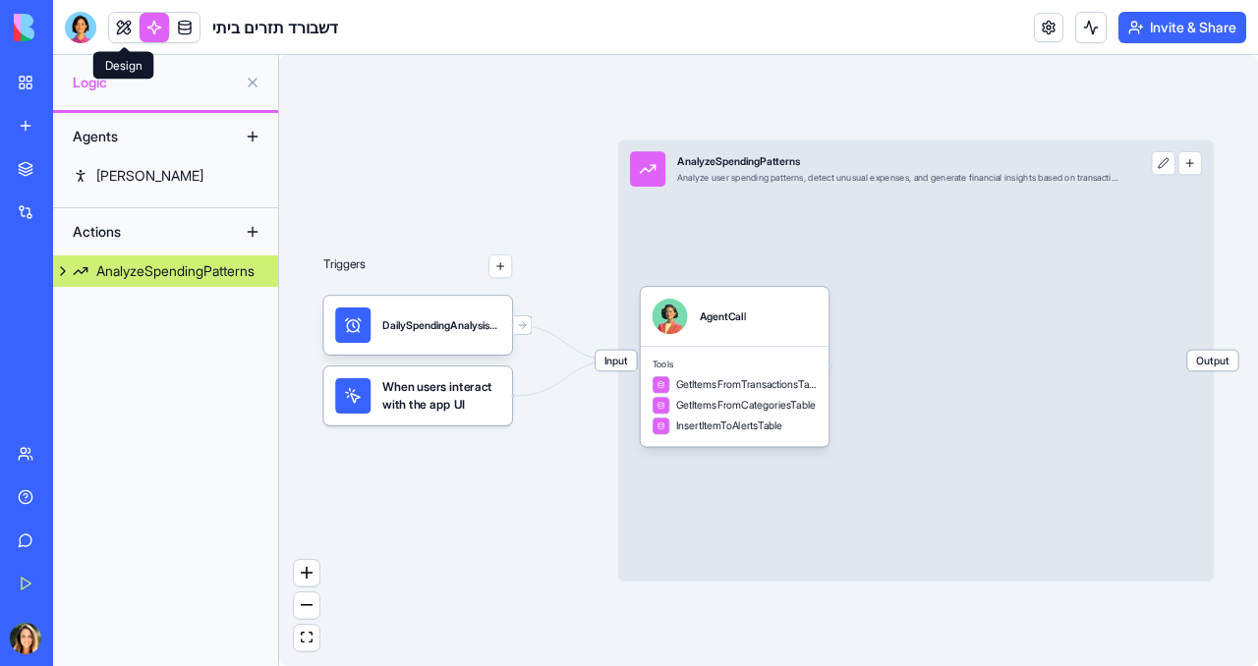
click at [126, 24] on link at bounding box center [123, 27] width 29 height 29
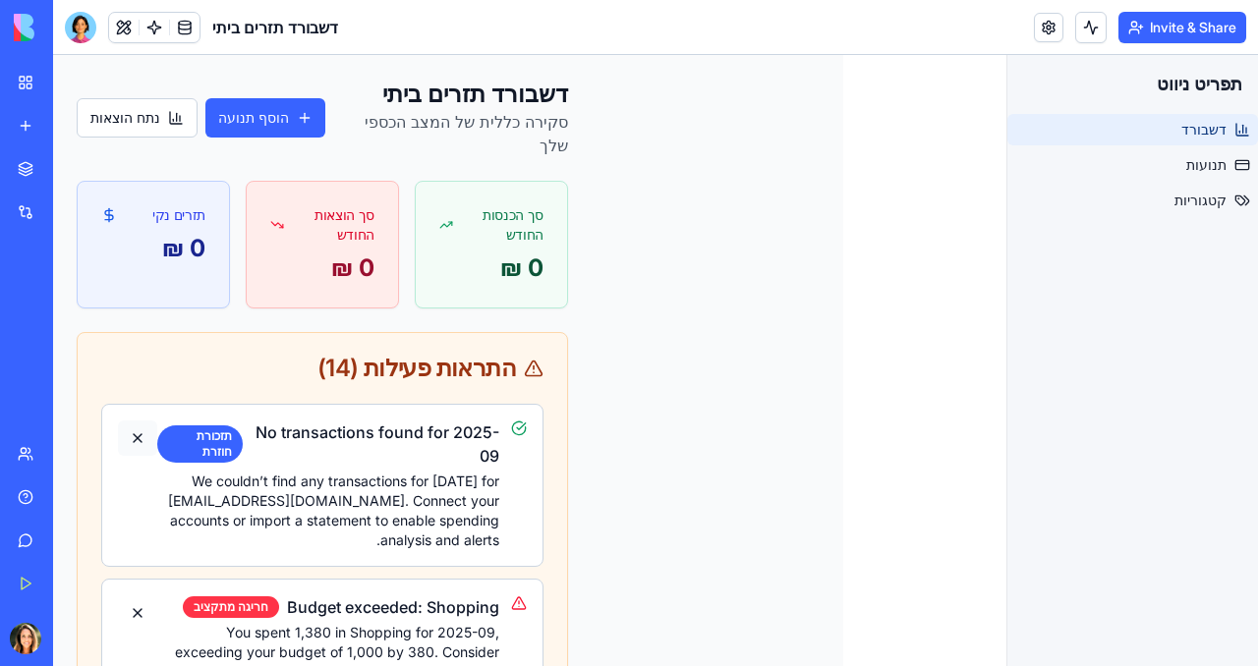
click at [137, 435] on button at bounding box center [137, 438] width 39 height 35
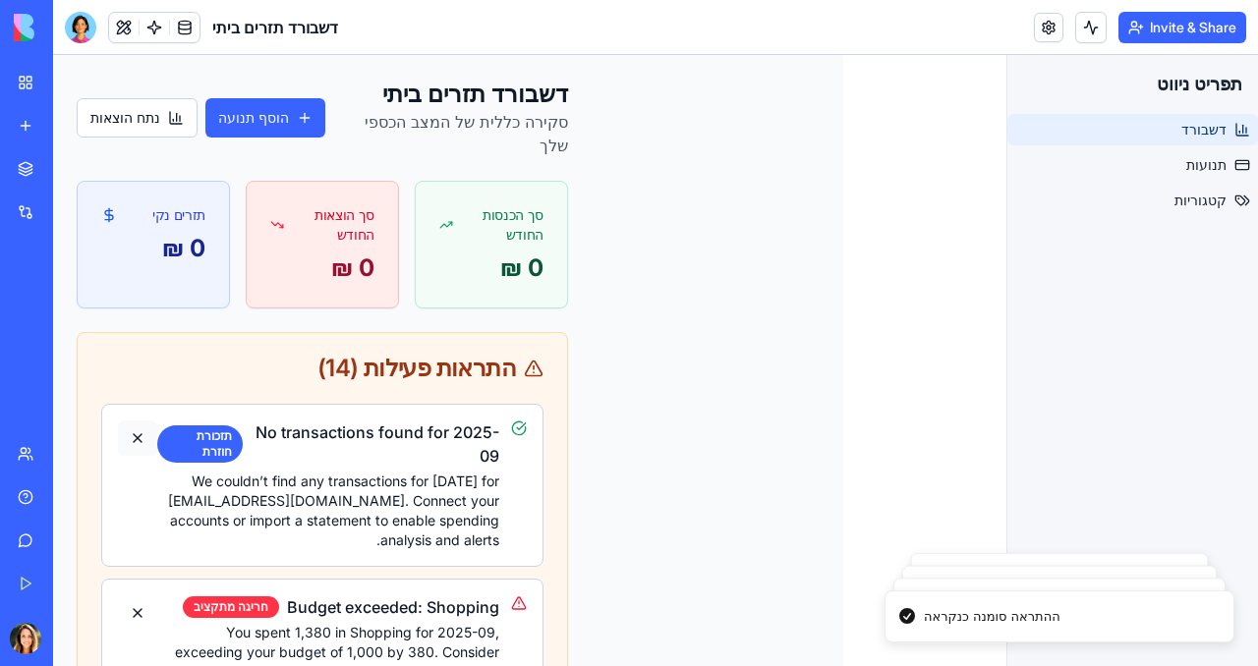
click at [137, 435] on button at bounding box center [137, 438] width 39 height 35
click at [137, 595] on button at bounding box center [137, 612] width 39 height 35
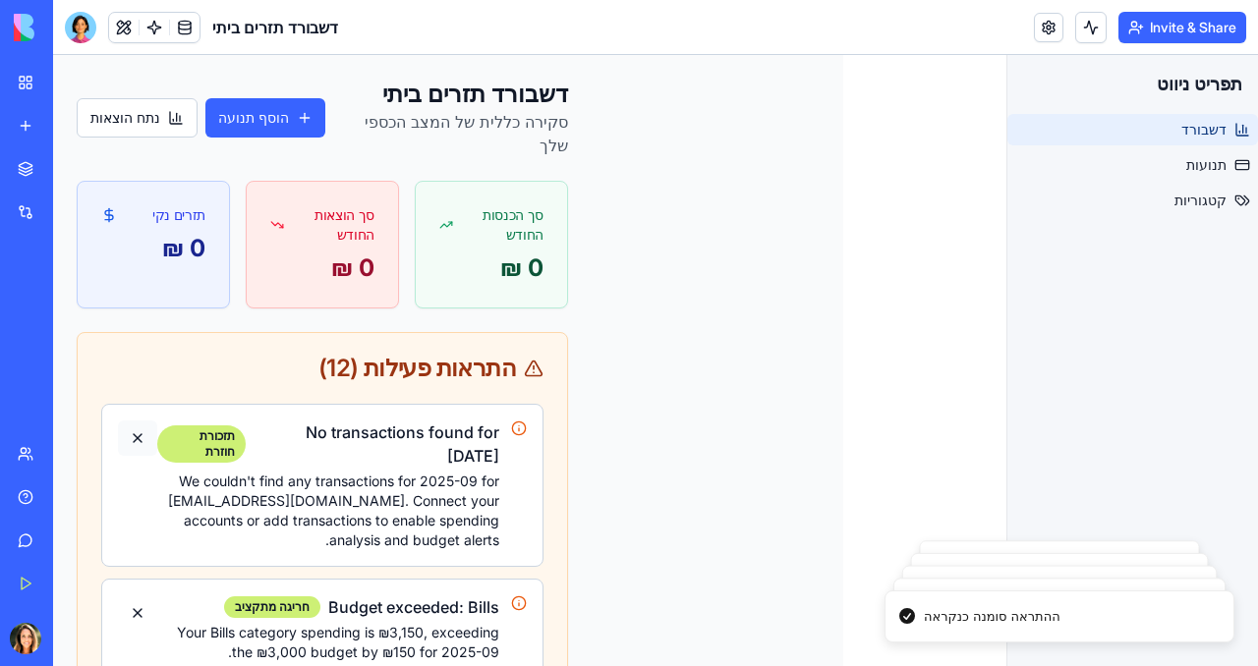
click at [137, 437] on button at bounding box center [137, 438] width 39 height 35
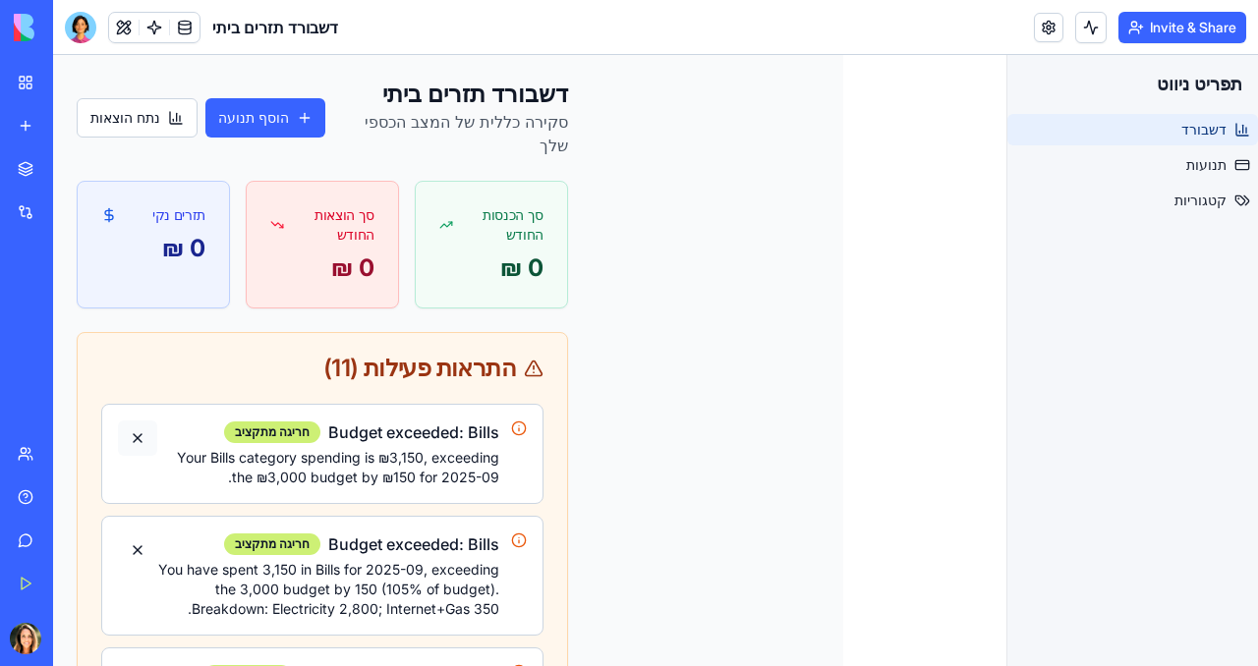
click at [137, 435] on button at bounding box center [137, 438] width 39 height 35
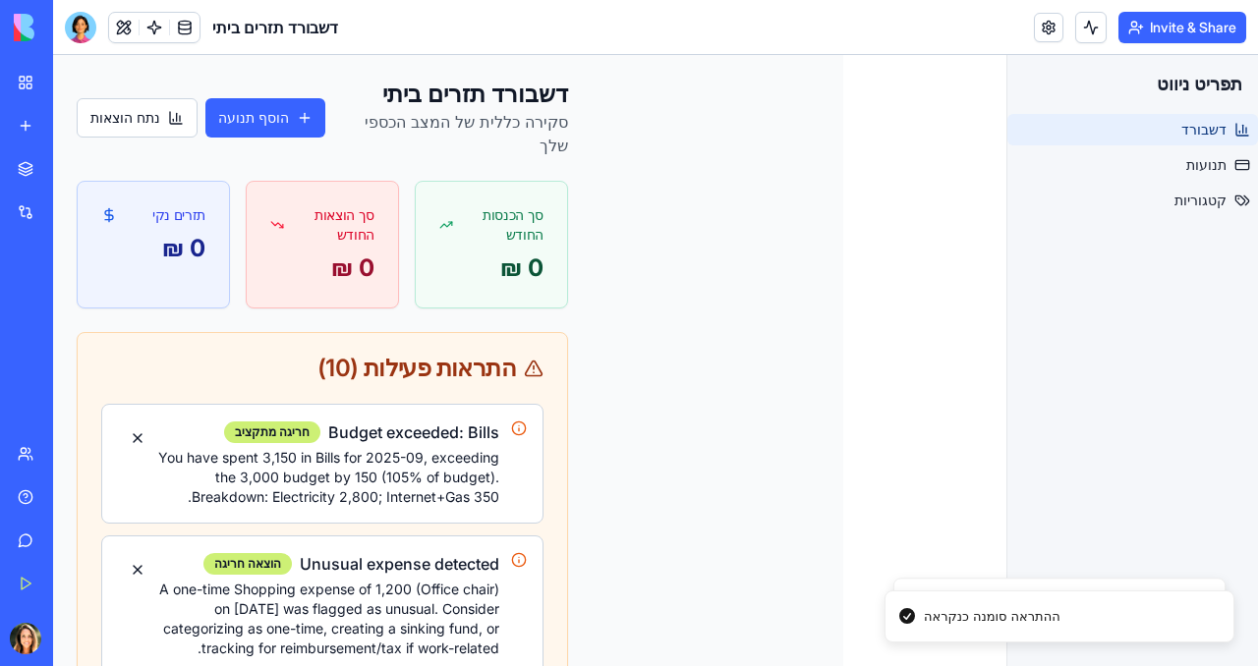
click at [137, 435] on button at bounding box center [137, 438] width 39 height 35
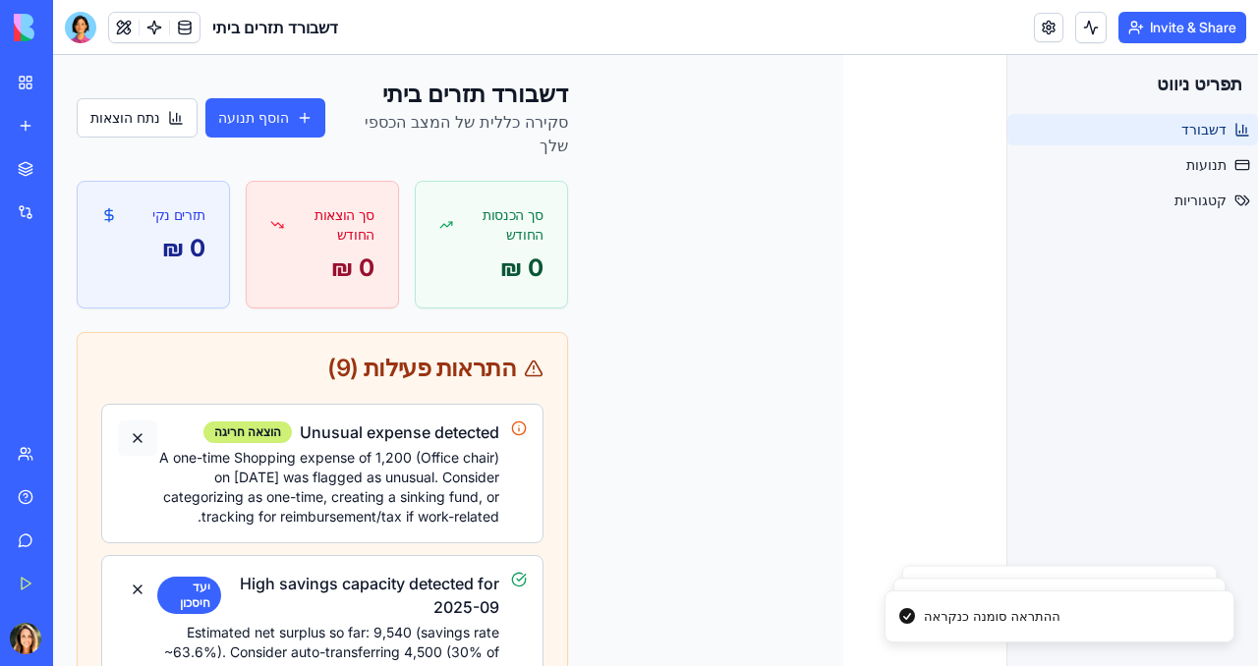
click at [136, 433] on button at bounding box center [137, 438] width 39 height 35
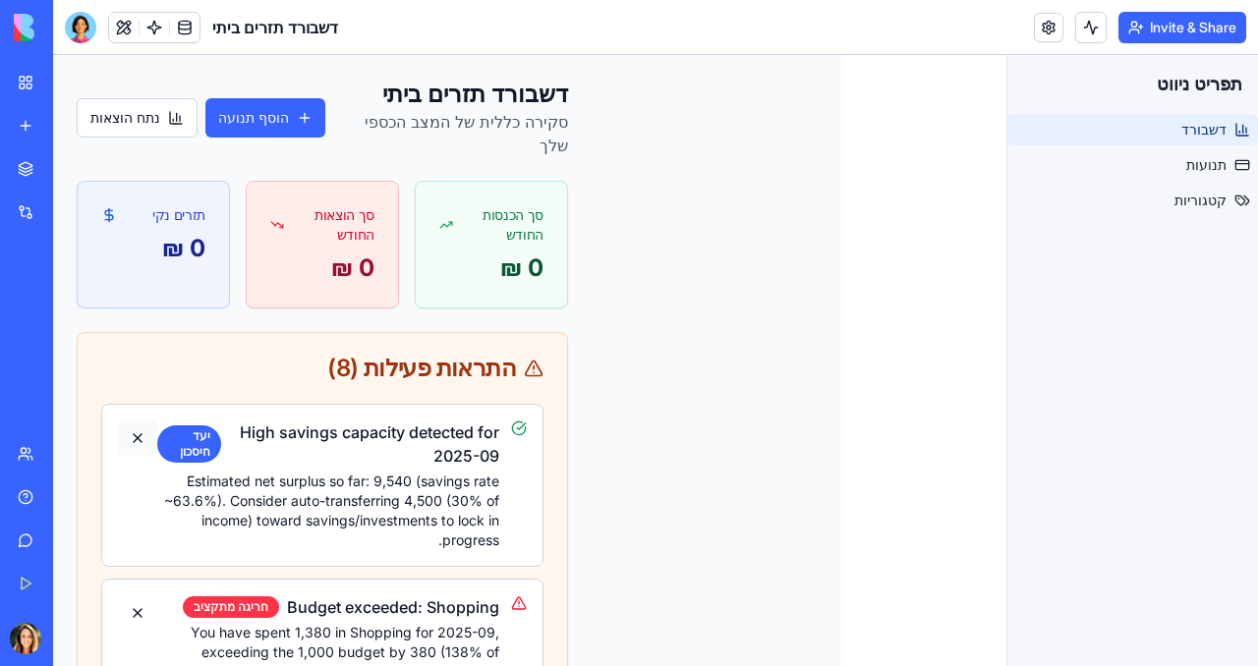
click at [131, 424] on button at bounding box center [137, 438] width 39 height 35
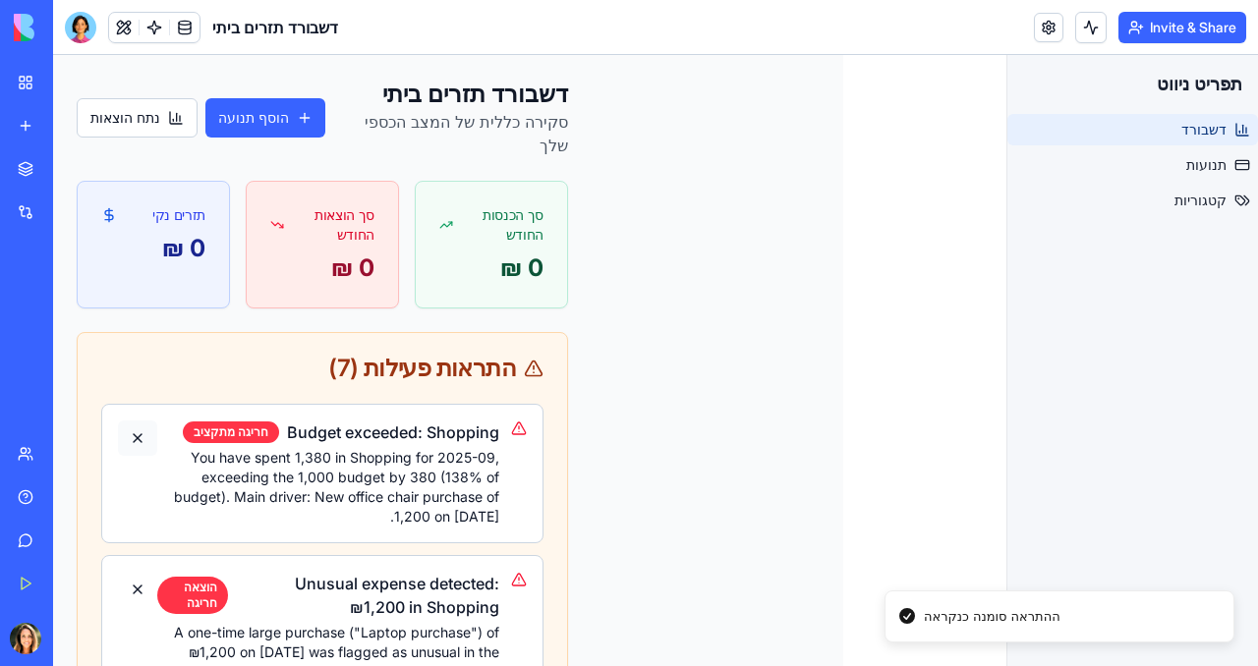
click at [139, 434] on button at bounding box center [137, 438] width 39 height 35
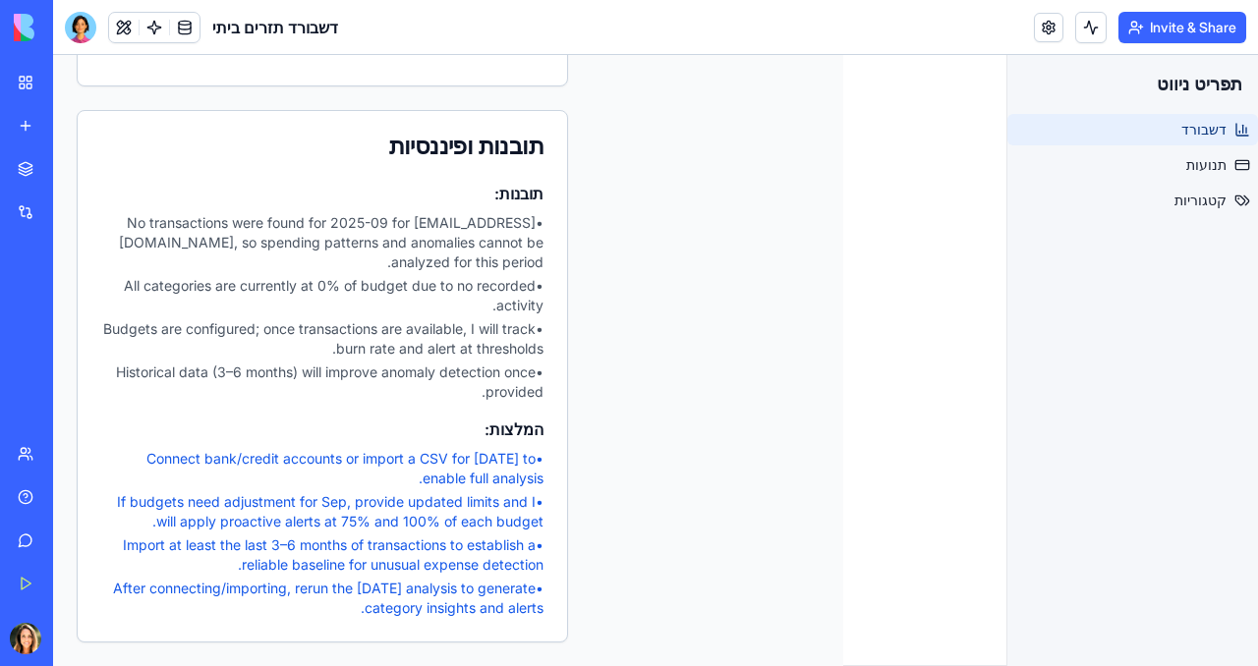
scroll to position [2391, 0]
click at [1192, 171] on span "תנועות" at bounding box center [1206, 165] width 40 height 20
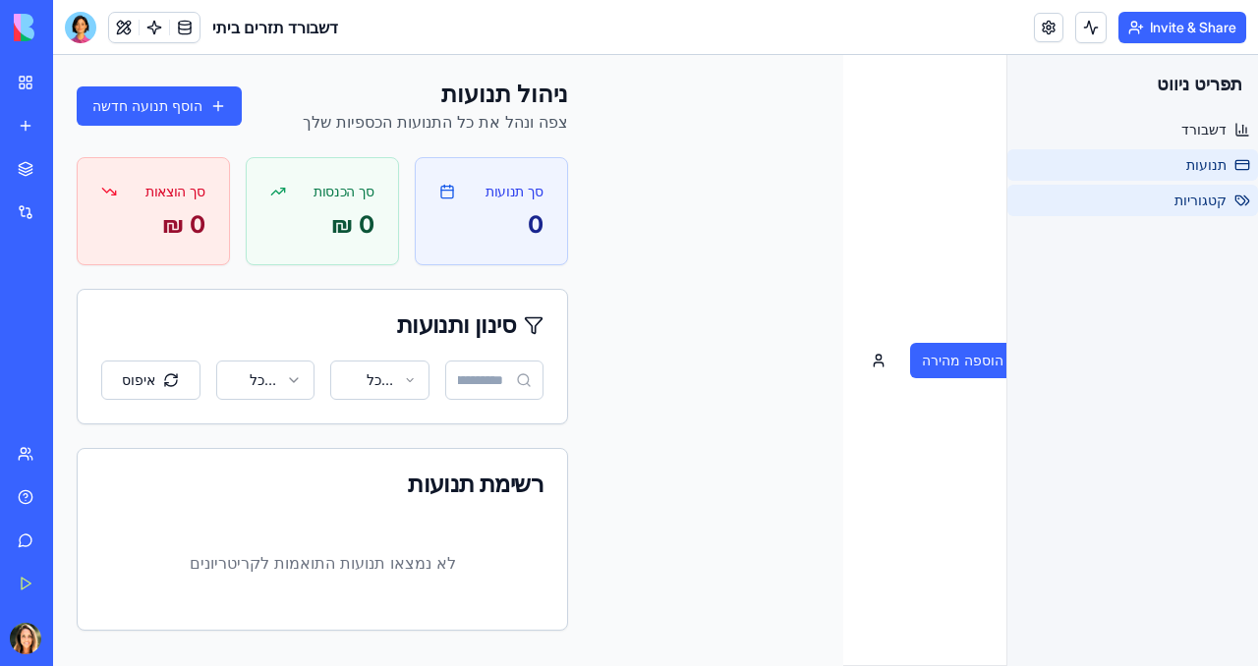
click at [1178, 214] on link "קטגוריות" at bounding box center [1132, 200] width 251 height 31
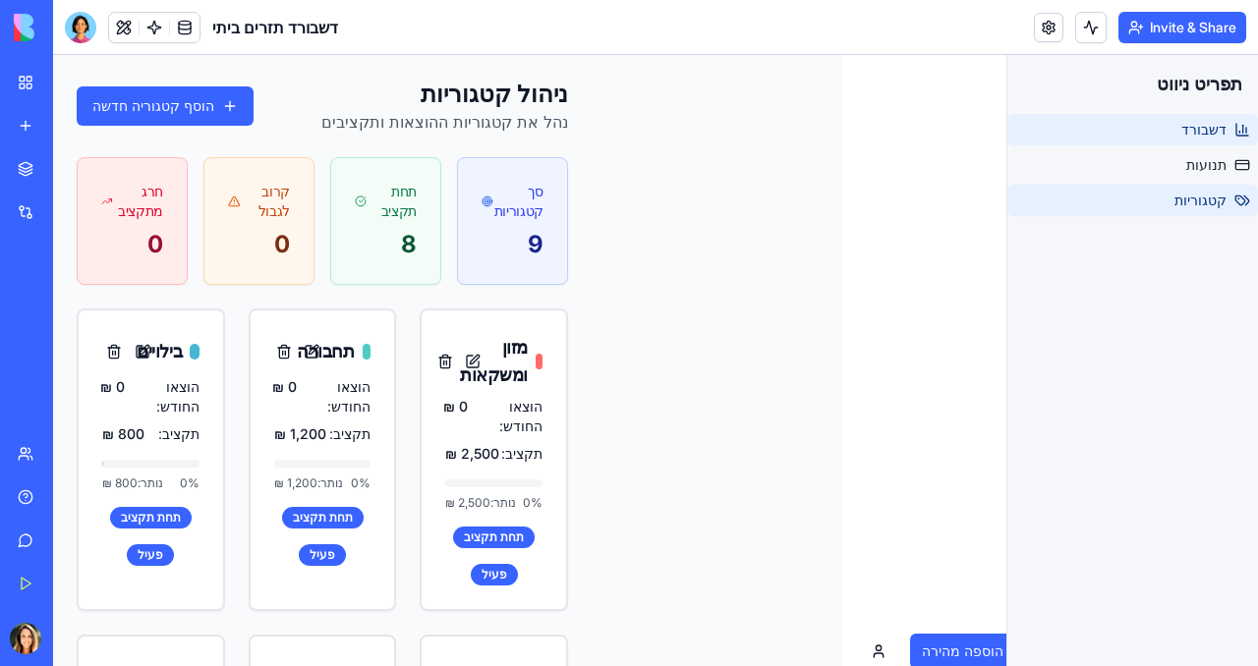
click at [1178, 123] on link "דשבורד" at bounding box center [1132, 129] width 251 height 31
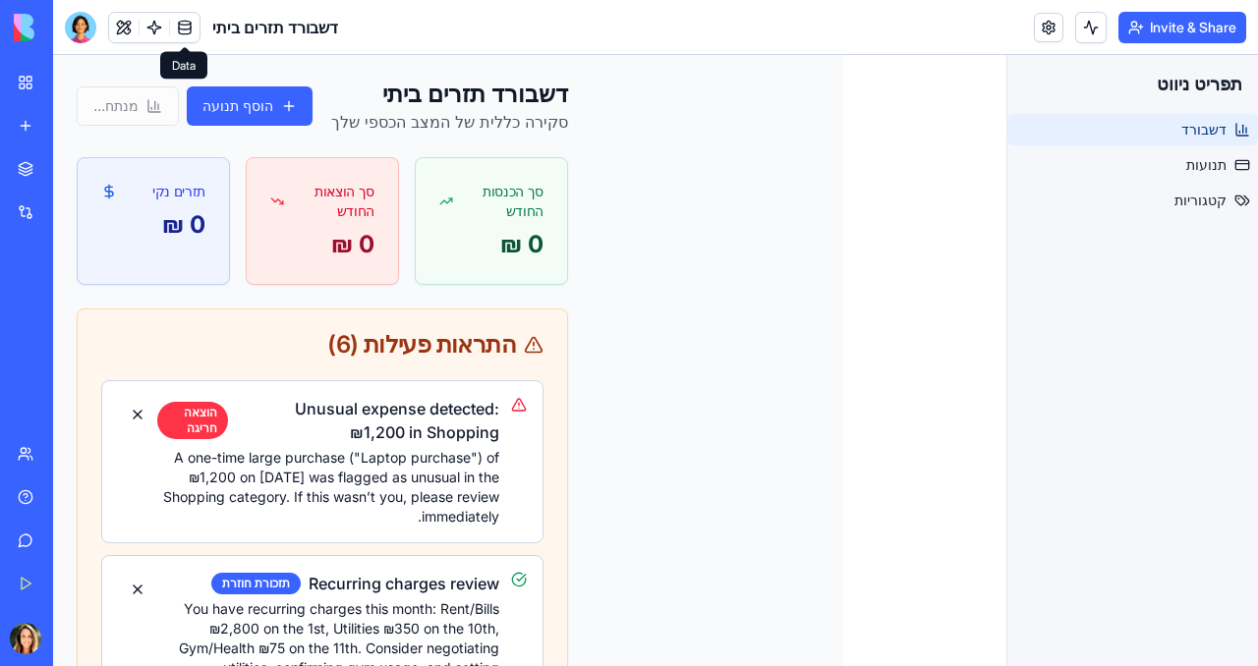
click at [188, 23] on link at bounding box center [184, 27] width 29 height 29
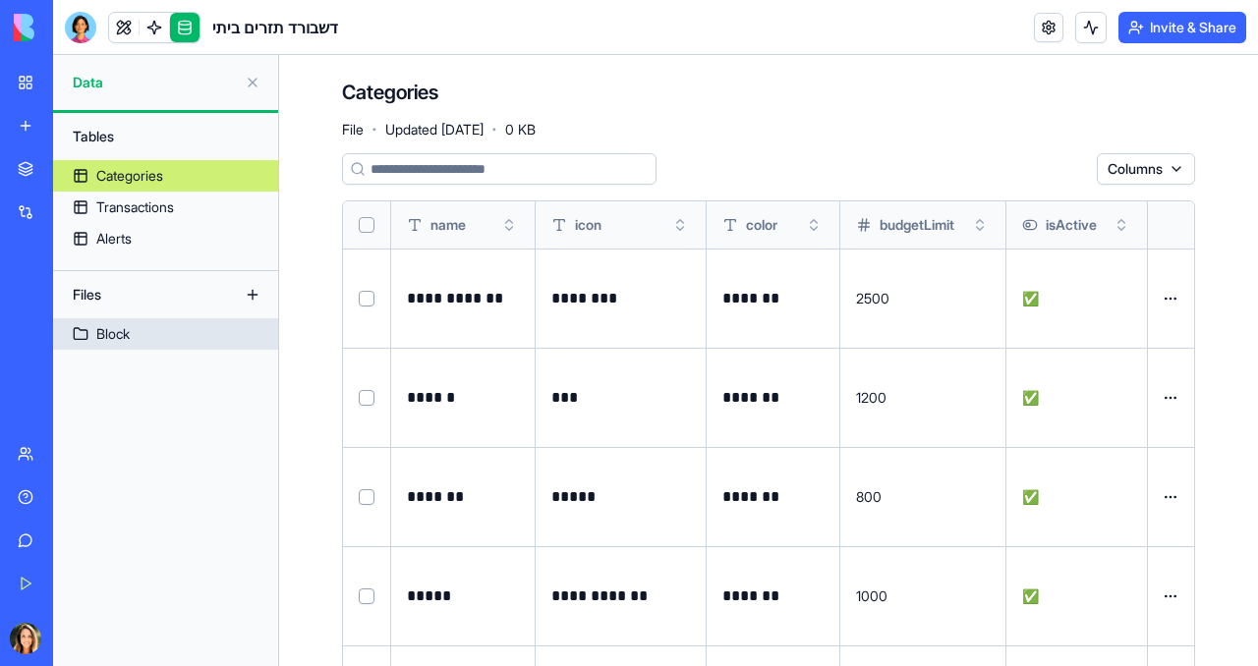
click at [106, 333] on div "Block" at bounding box center [112, 334] width 33 height 20
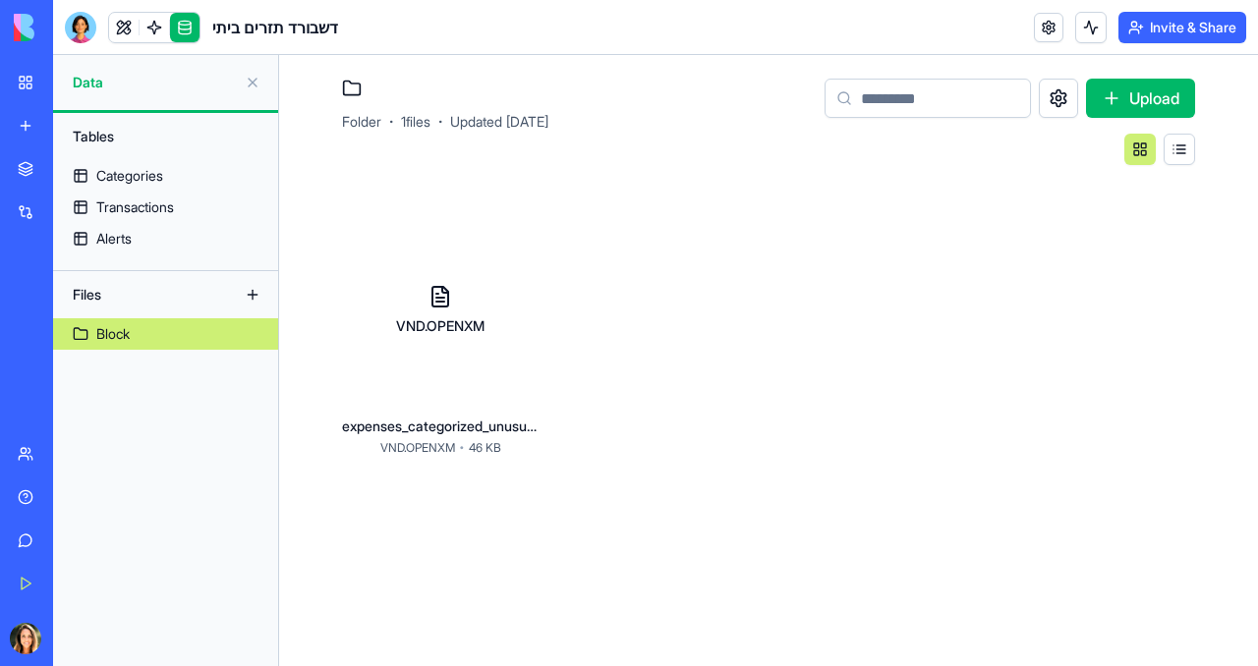
click at [451, 305] on icon at bounding box center [440, 297] width 63 height 24
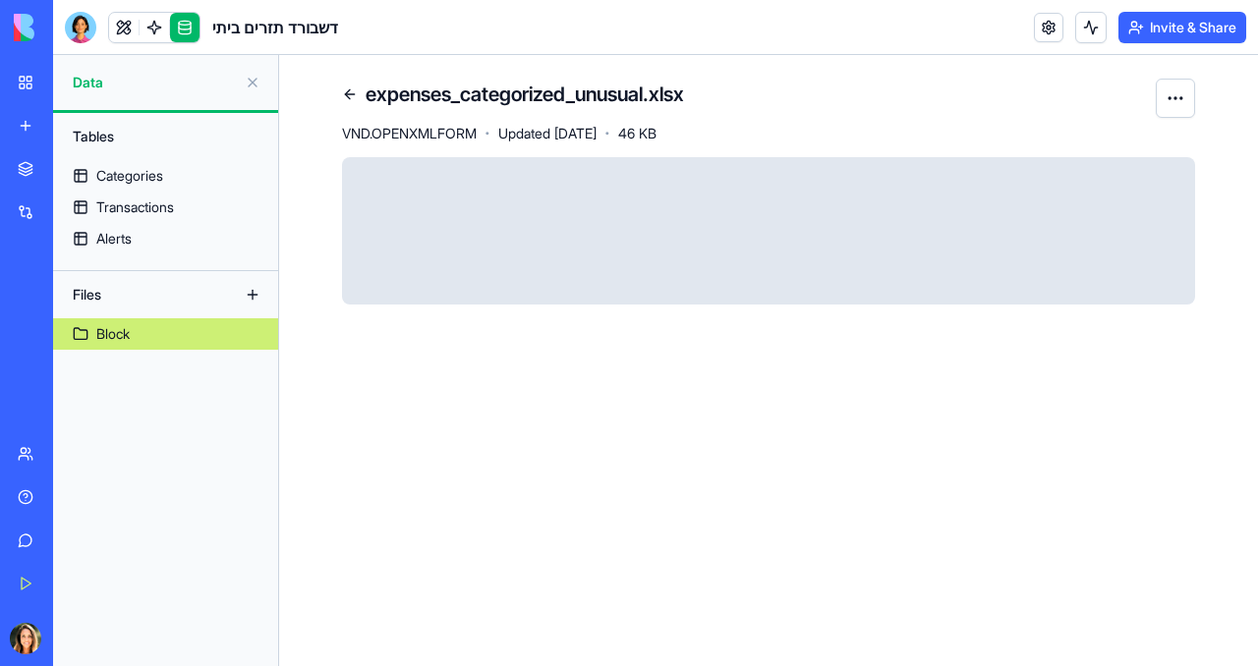
click at [345, 89] on link at bounding box center [349, 94] width 31 height 31
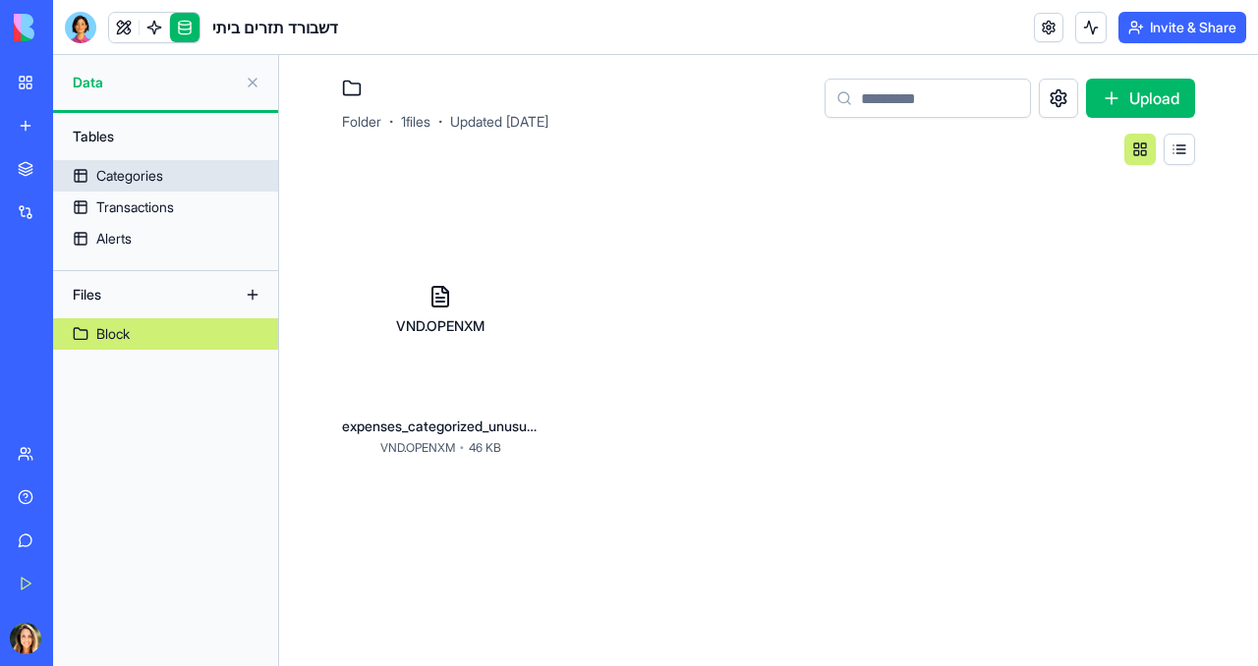
click at [178, 177] on link "Categories" at bounding box center [165, 175] width 225 height 31
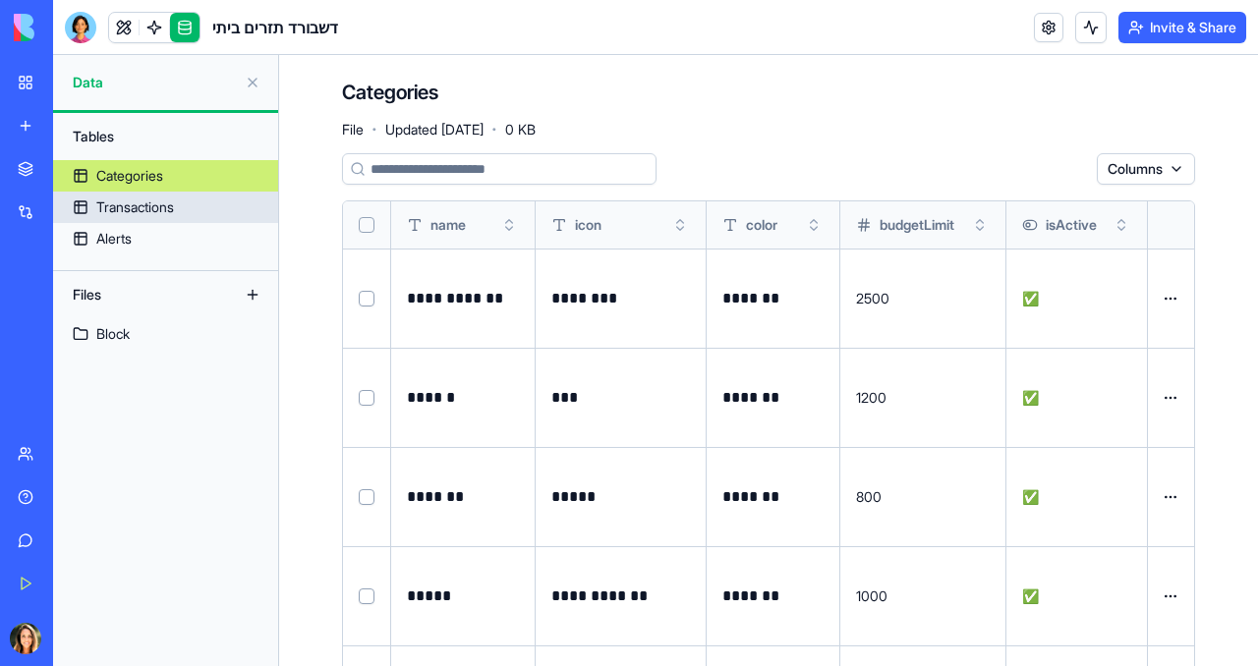
click at [133, 206] on div "Transactions" at bounding box center [135, 207] width 78 height 20
click at [144, 212] on div "Transactions" at bounding box center [135, 207] width 78 height 20
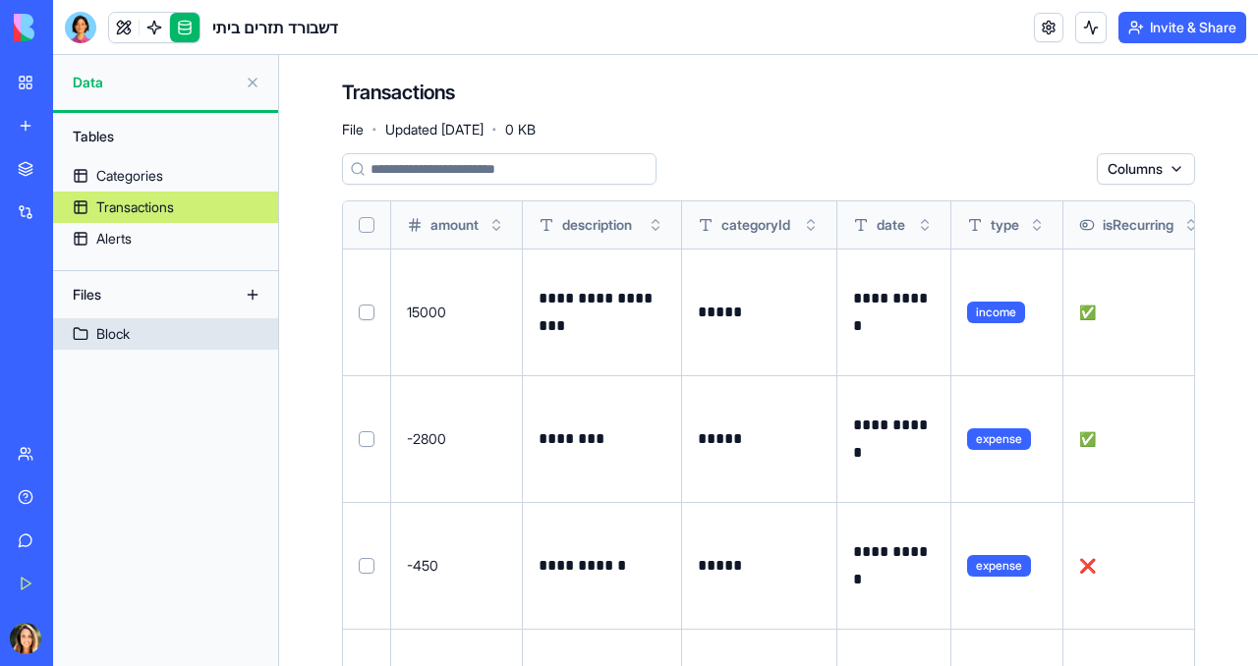
click at [109, 321] on link "Block" at bounding box center [165, 333] width 225 height 31
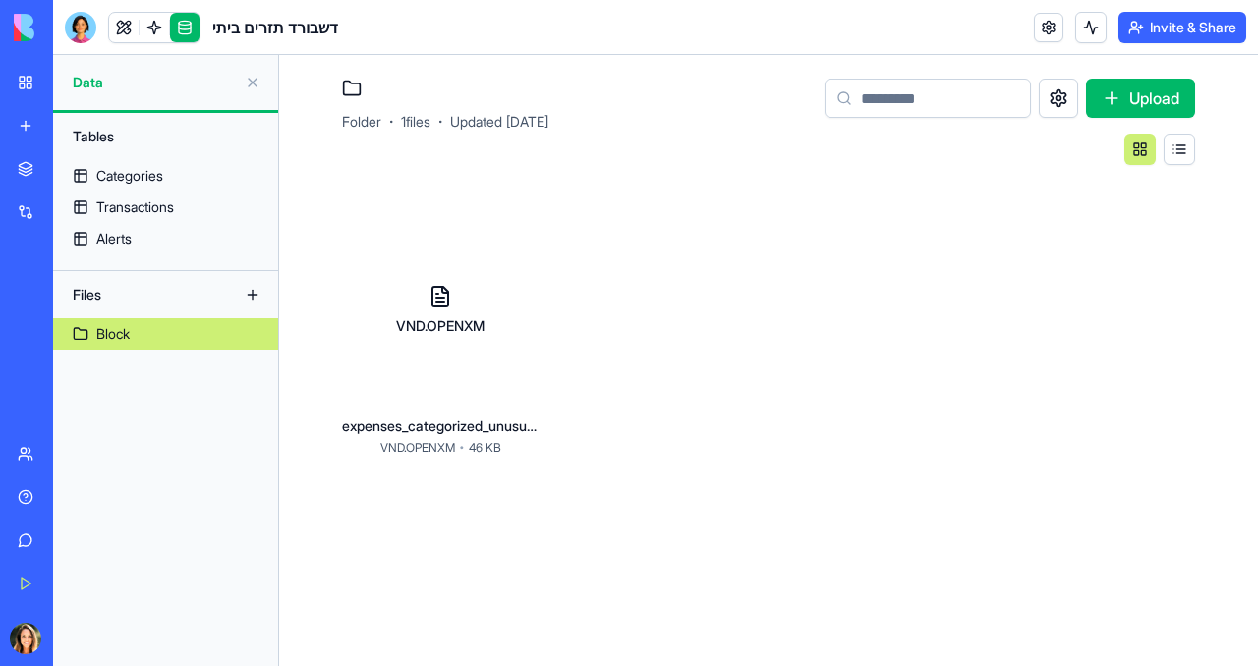
click at [444, 330] on div "VND.OPENXM" at bounding box center [440, 326] width 88 height 20
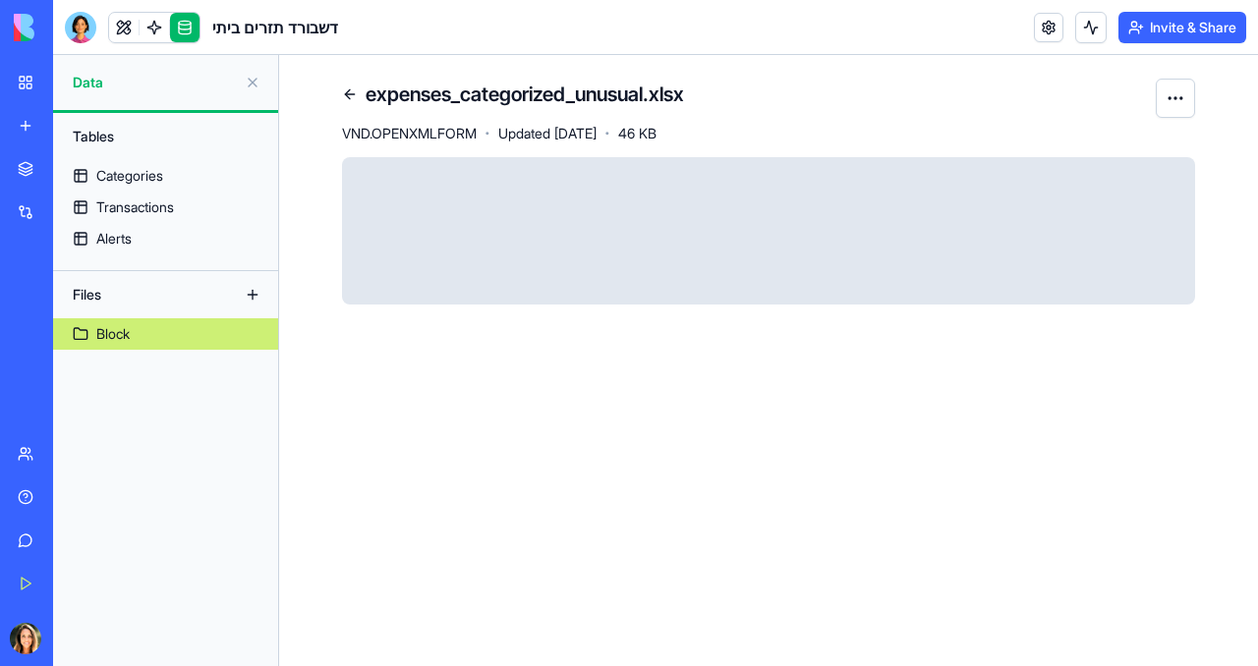
click at [350, 90] on link at bounding box center [349, 94] width 31 height 31
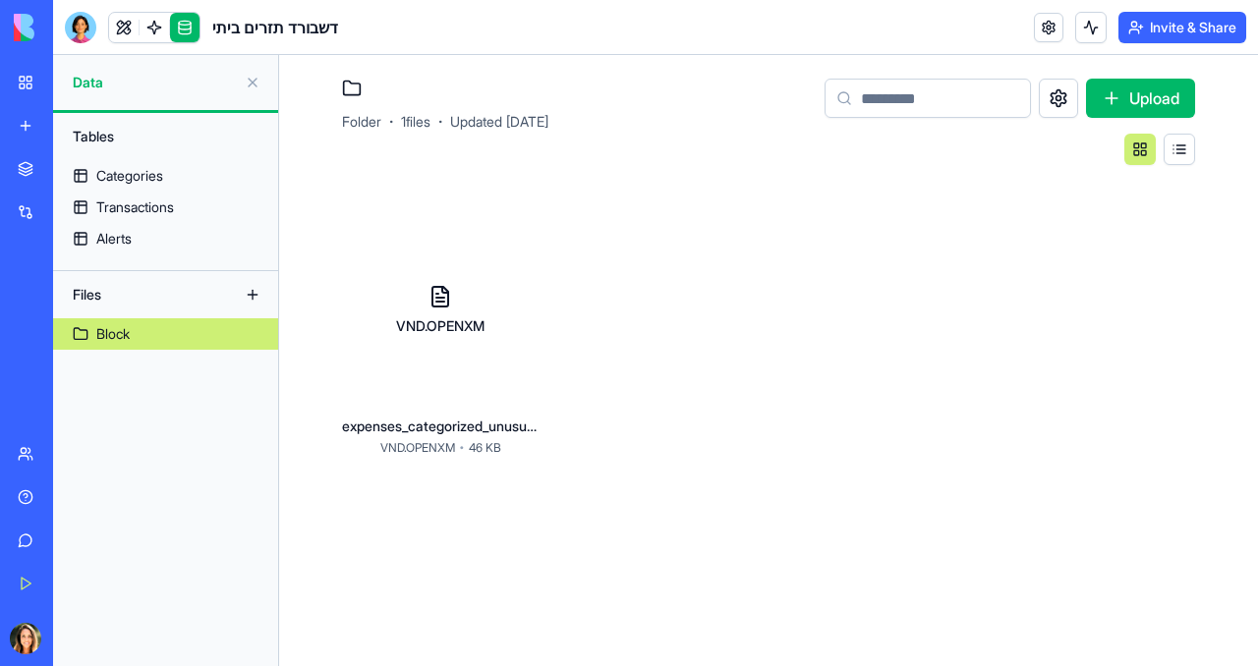
click at [255, 292] on button at bounding box center [252, 294] width 31 height 31
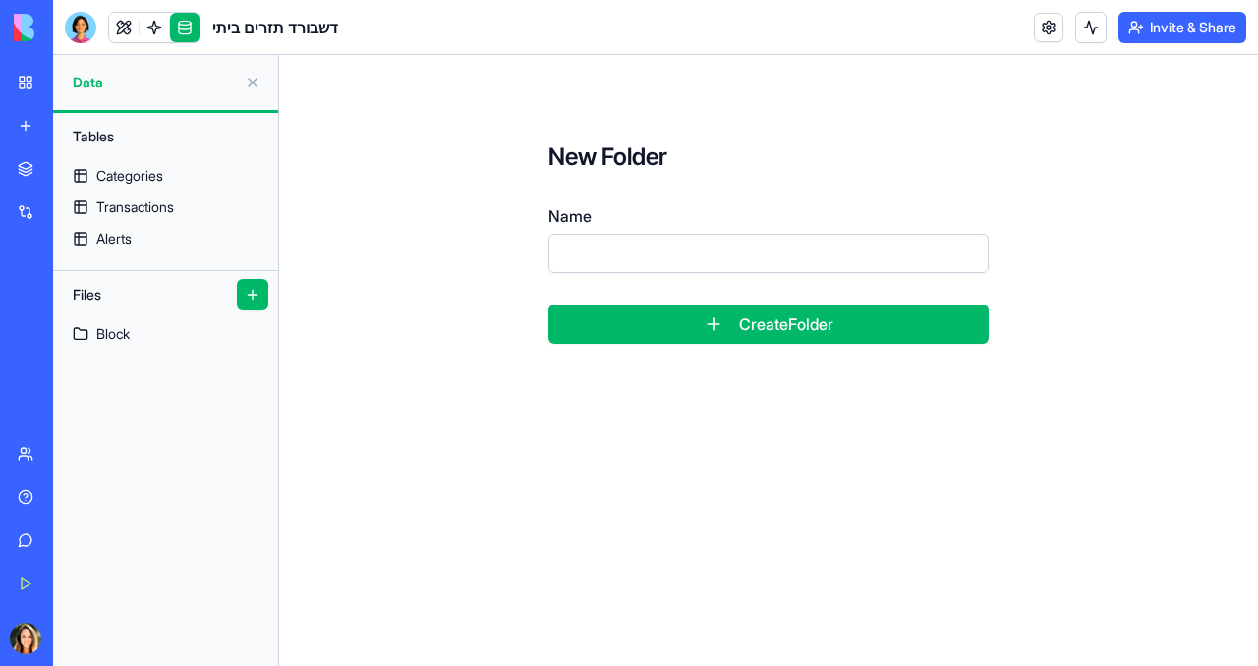
drag, startPoint x: 634, startPoint y: 335, endPoint x: 644, endPoint y: 181, distance: 154.6
click at [644, 182] on form "New Folder Name Create Folder" at bounding box center [768, 243] width 566 height 328
click at [118, 336] on div "Block" at bounding box center [112, 334] width 33 height 20
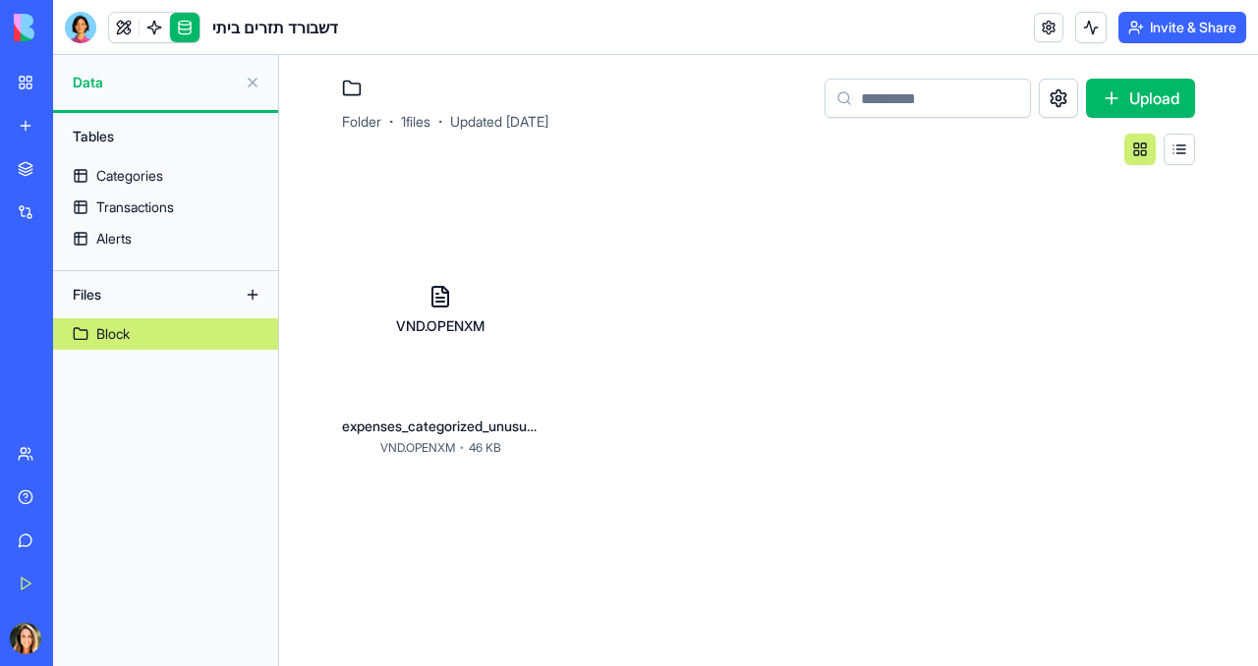
click at [1135, 94] on button "Upload" at bounding box center [1140, 98] width 109 height 39
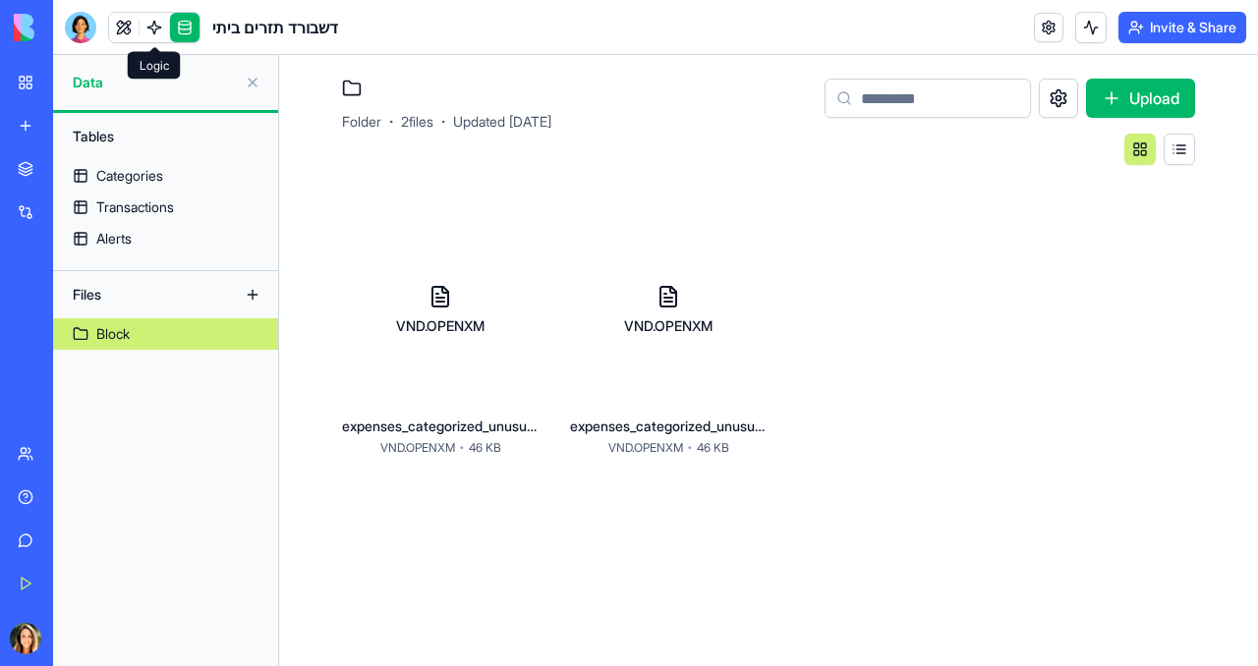
click at [154, 34] on link at bounding box center [154, 27] width 29 height 29
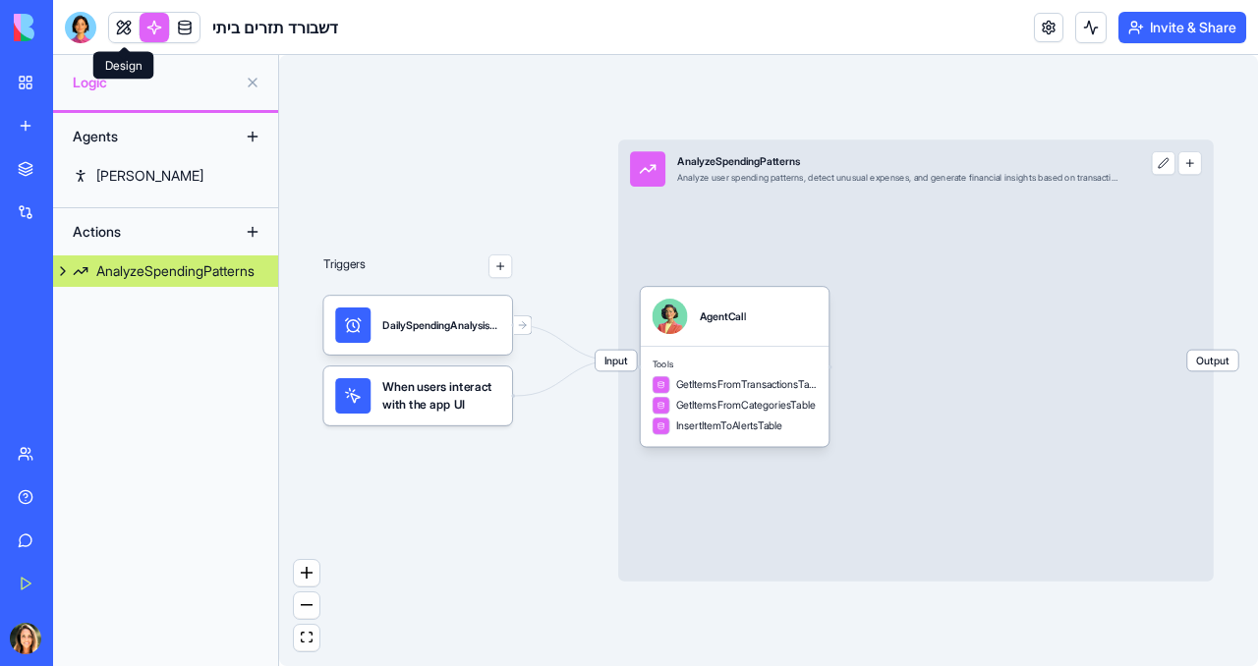
click at [126, 36] on link at bounding box center [123, 27] width 29 height 29
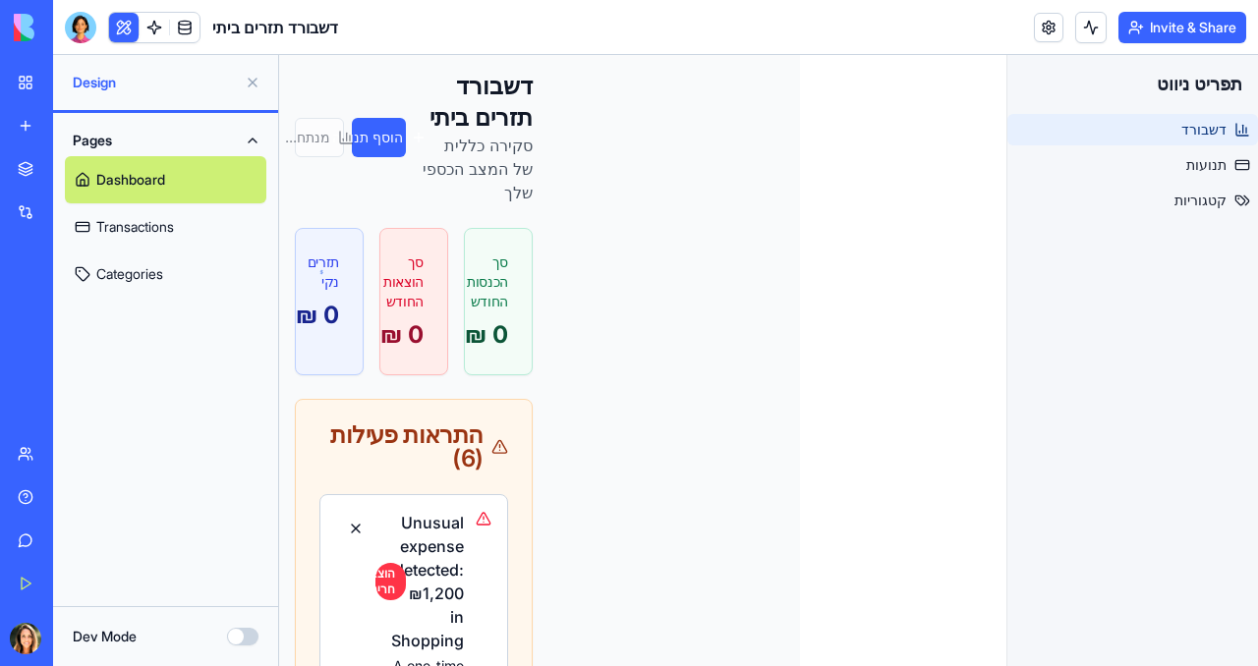
click at [252, 78] on button at bounding box center [252, 82] width 31 height 31
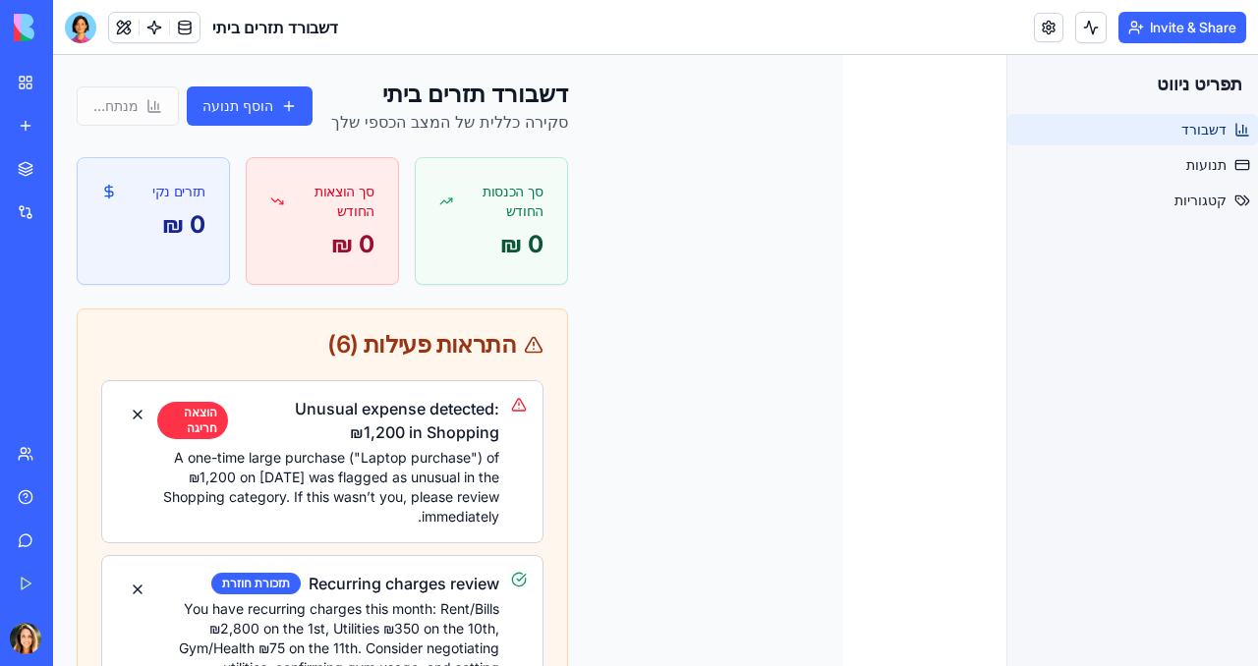
click at [26, 83] on link "My Workspace" at bounding box center [45, 82] width 79 height 39
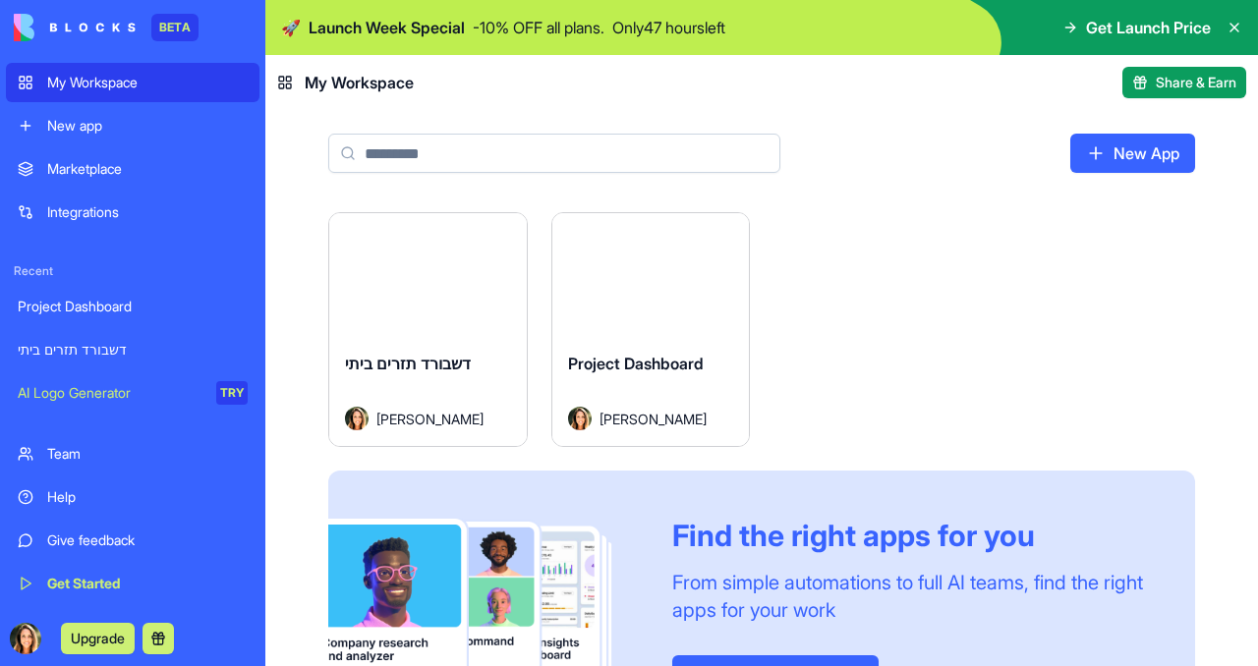
click at [506, 237] on html "BETA My Workspace New app Marketplace Integrations Recent Project Dashboard דשב…" at bounding box center [629, 333] width 1258 height 666
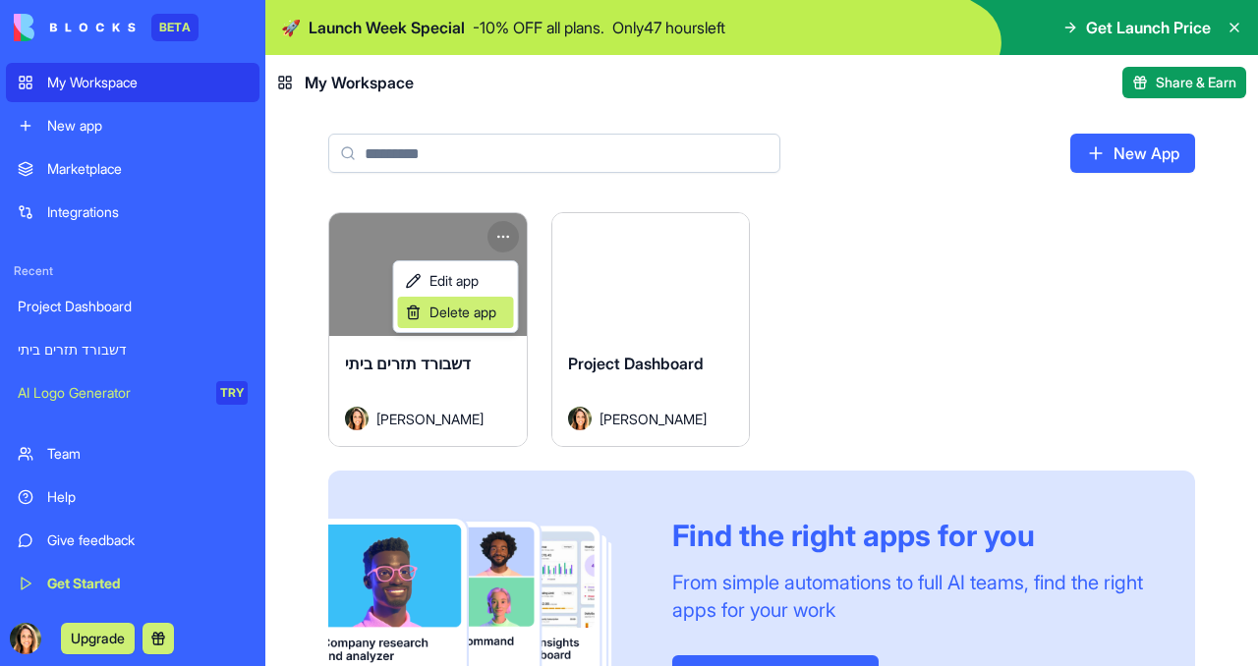
click at [462, 312] on span "Delete app" at bounding box center [462, 313] width 67 height 20
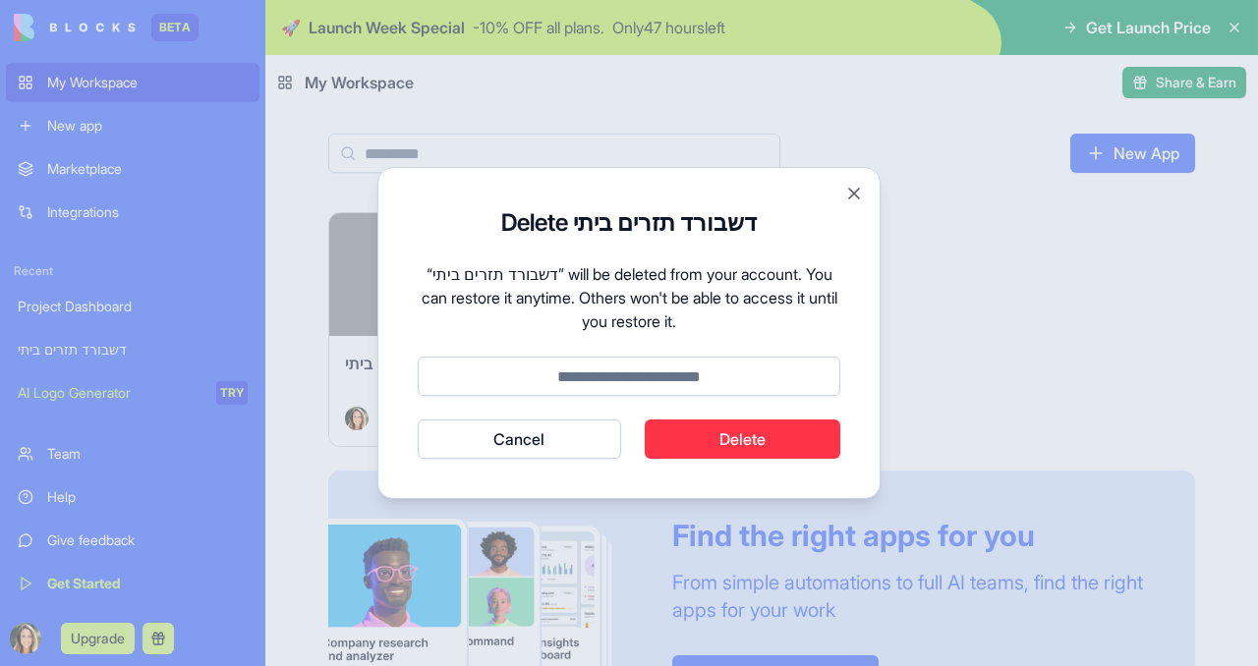
click at [727, 451] on button "Delete" at bounding box center [743, 439] width 197 height 39
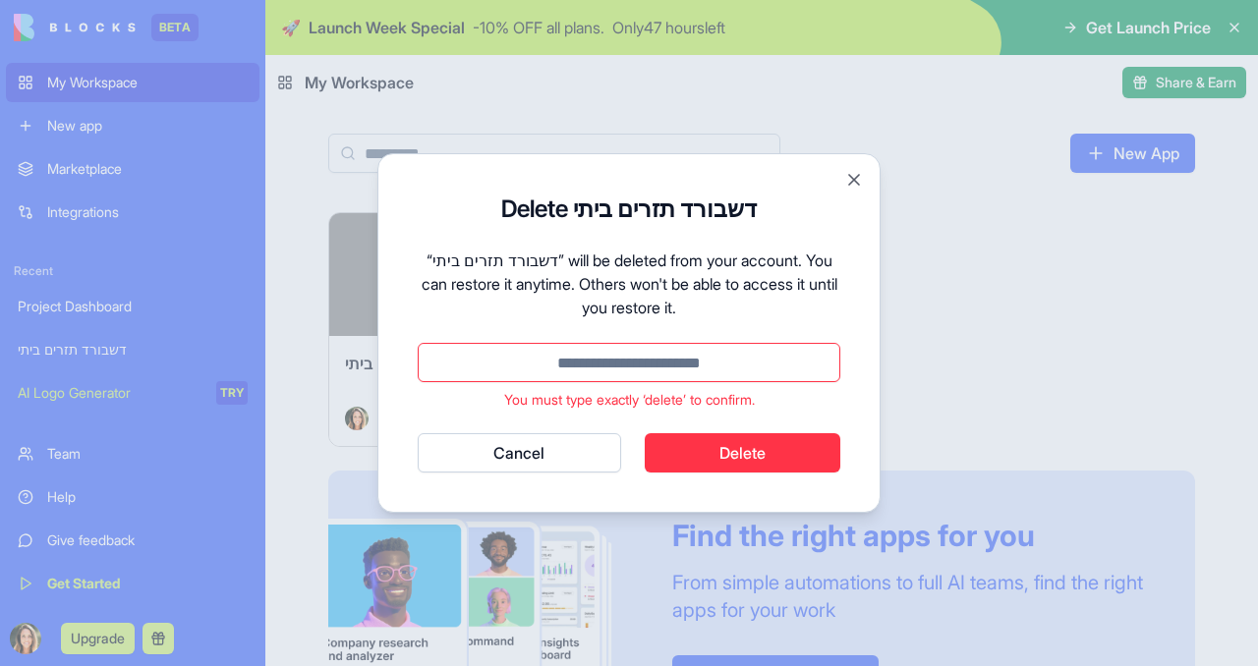
click at [679, 366] on input at bounding box center [629, 362] width 422 height 39
type input "*"
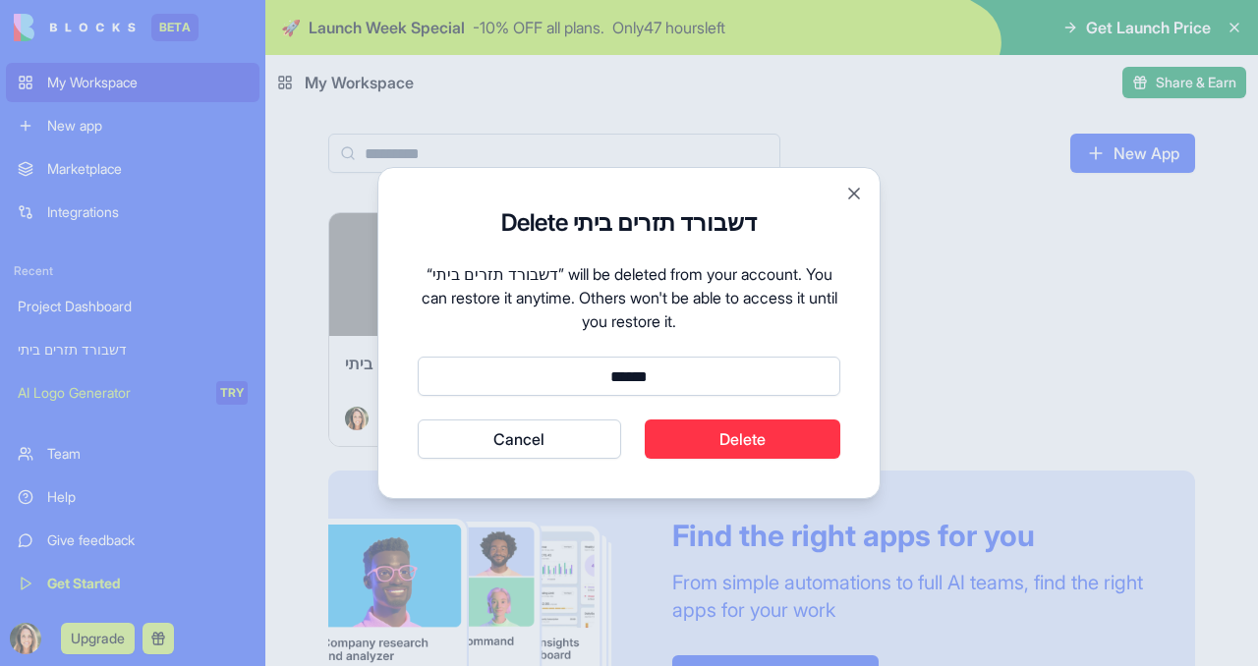
type input "******"
click at [719, 441] on button "Delete" at bounding box center [743, 439] width 197 height 39
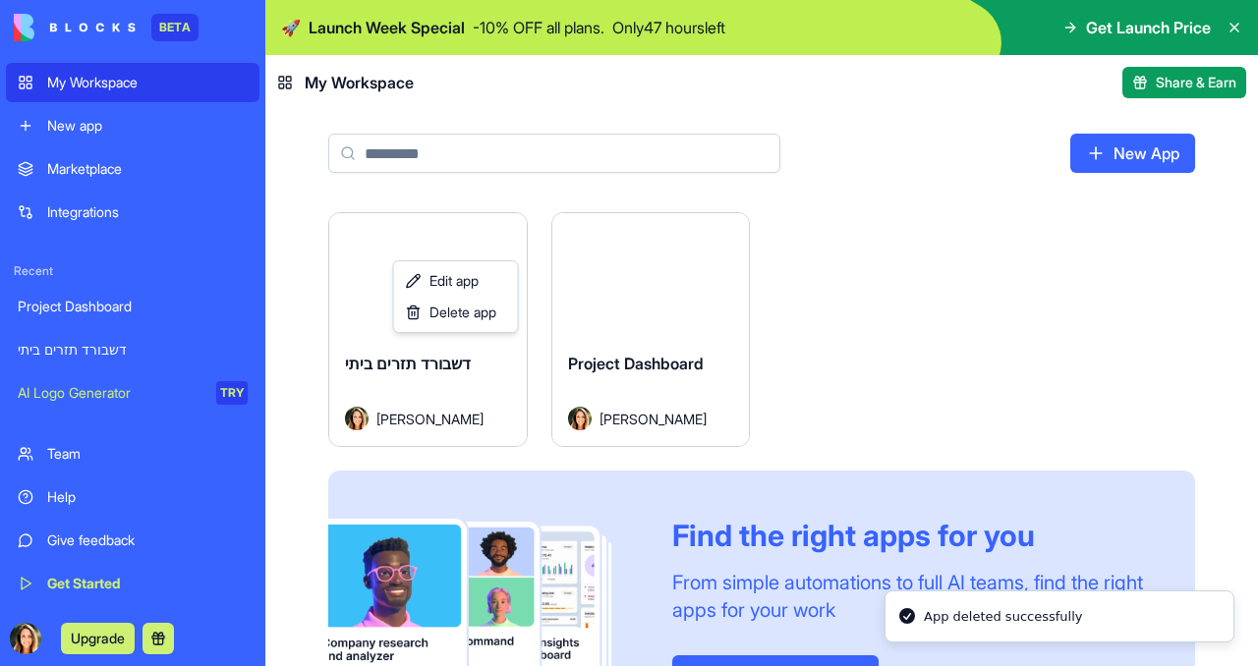
click at [825, 512] on html "BETA My Workspace New app Marketplace Integrations Recent Project Dashboard דשב…" at bounding box center [629, 333] width 1258 height 666
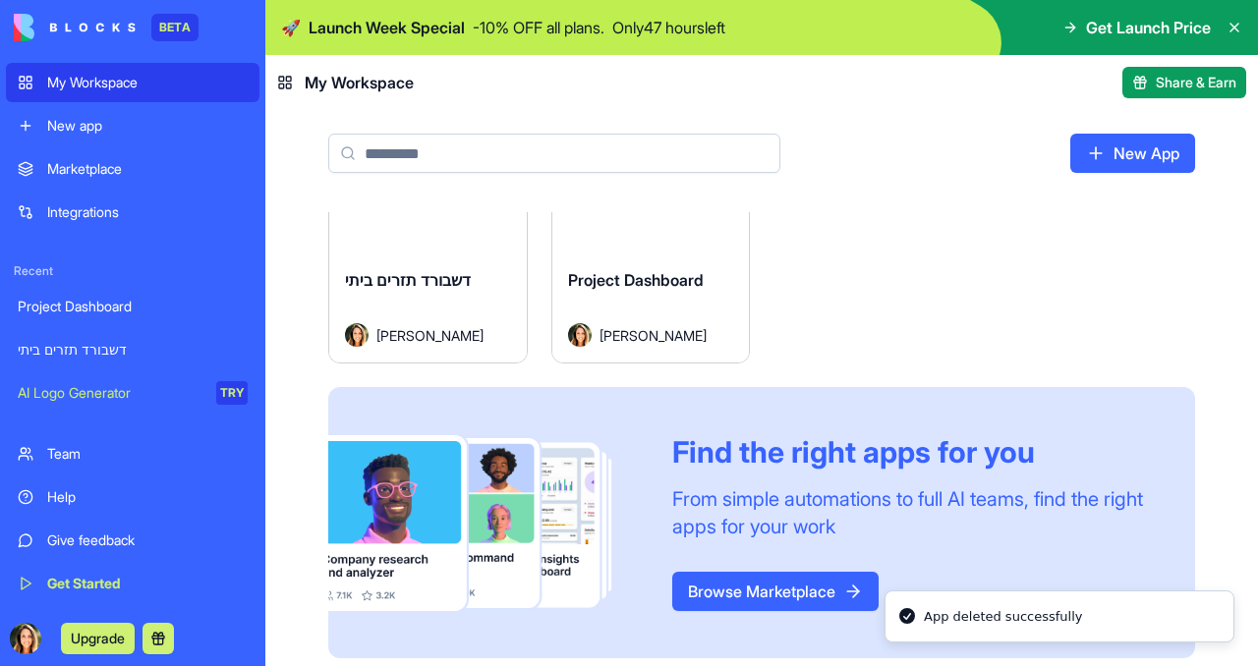
scroll to position [99, 0]
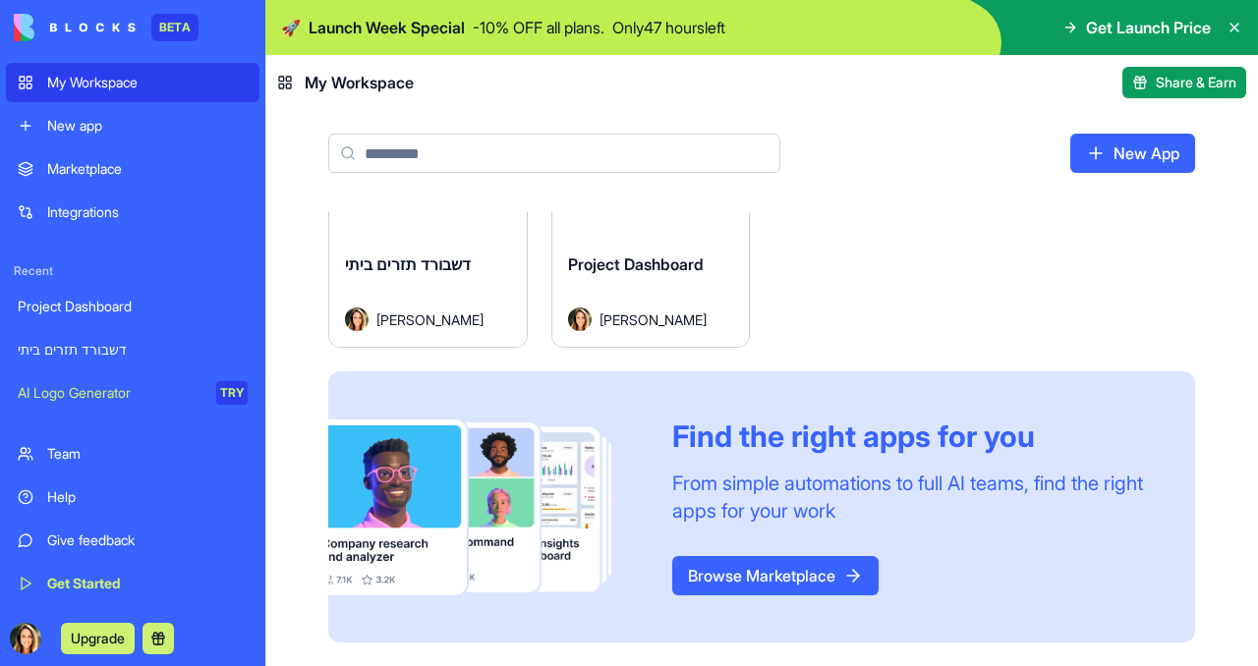
click at [757, 576] on link "Browse Marketplace" at bounding box center [775, 575] width 206 height 39
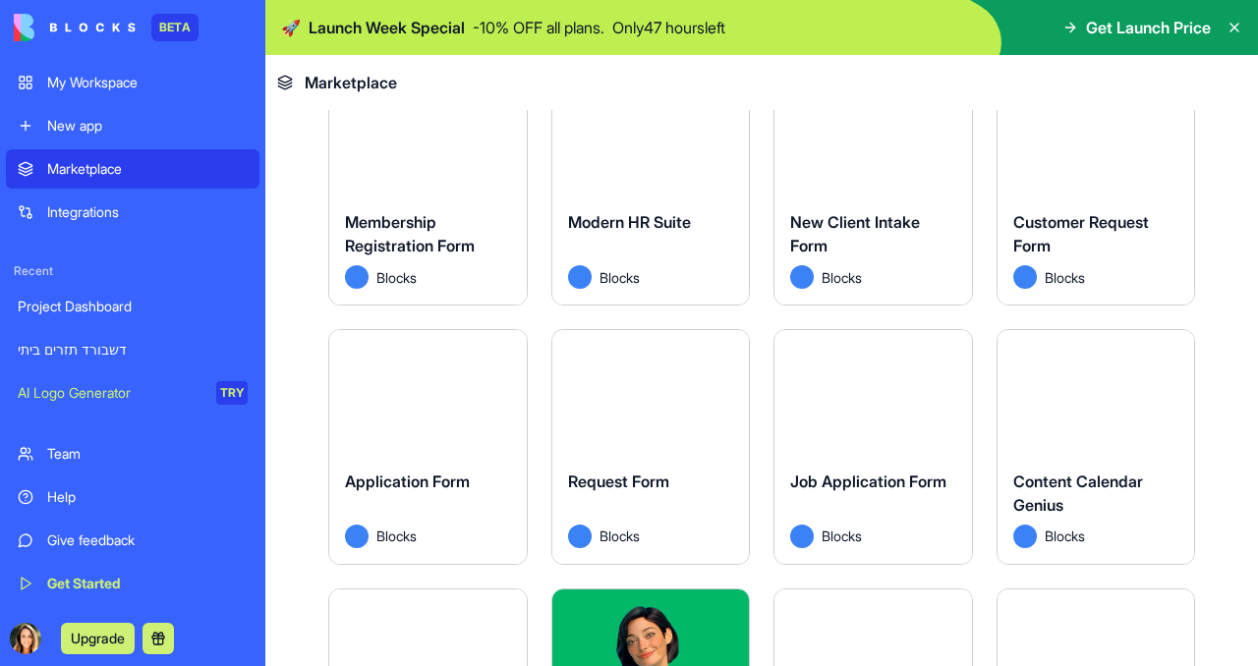
scroll to position [1804, 0]
